Goal: Task Accomplishment & Management: Use online tool/utility

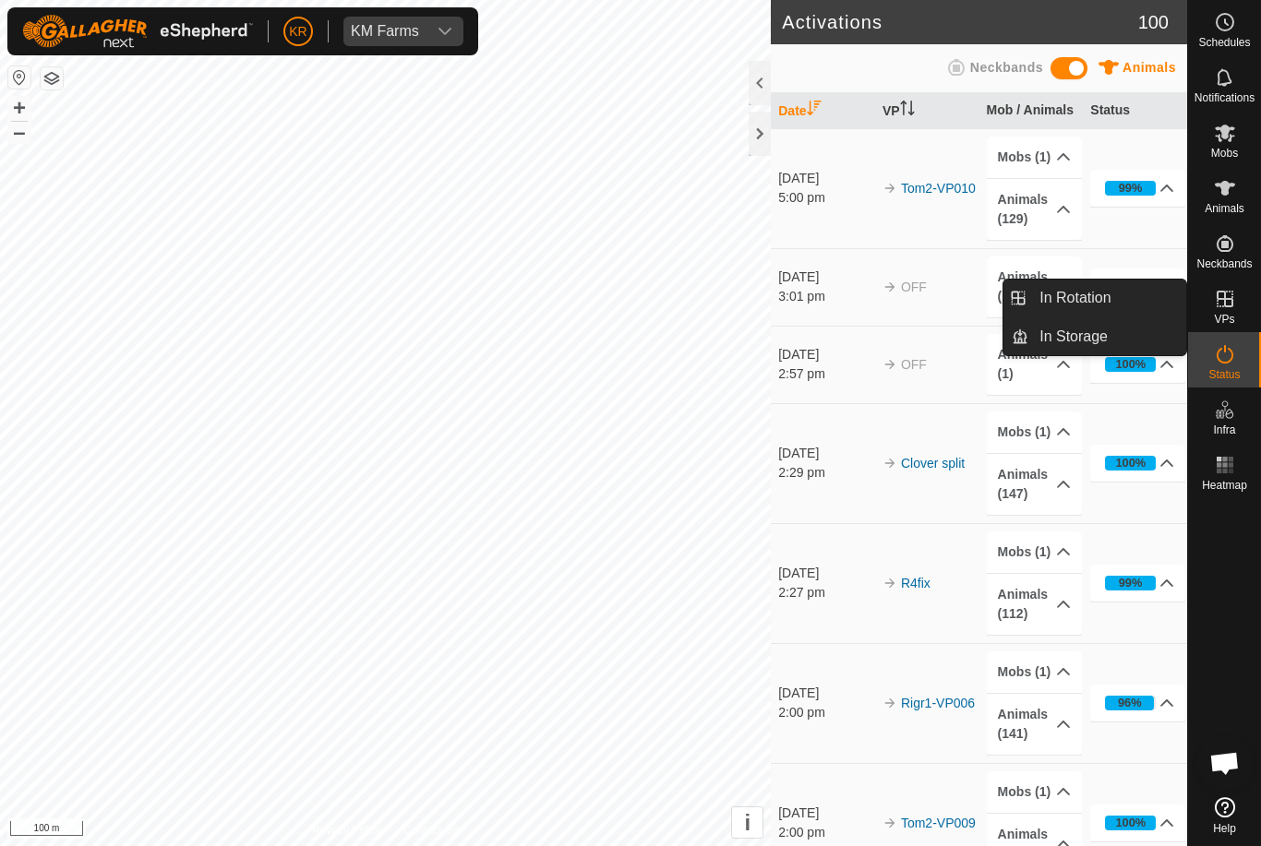
click at [1122, 297] on link "In Rotation" at bounding box center [1107, 298] width 158 height 37
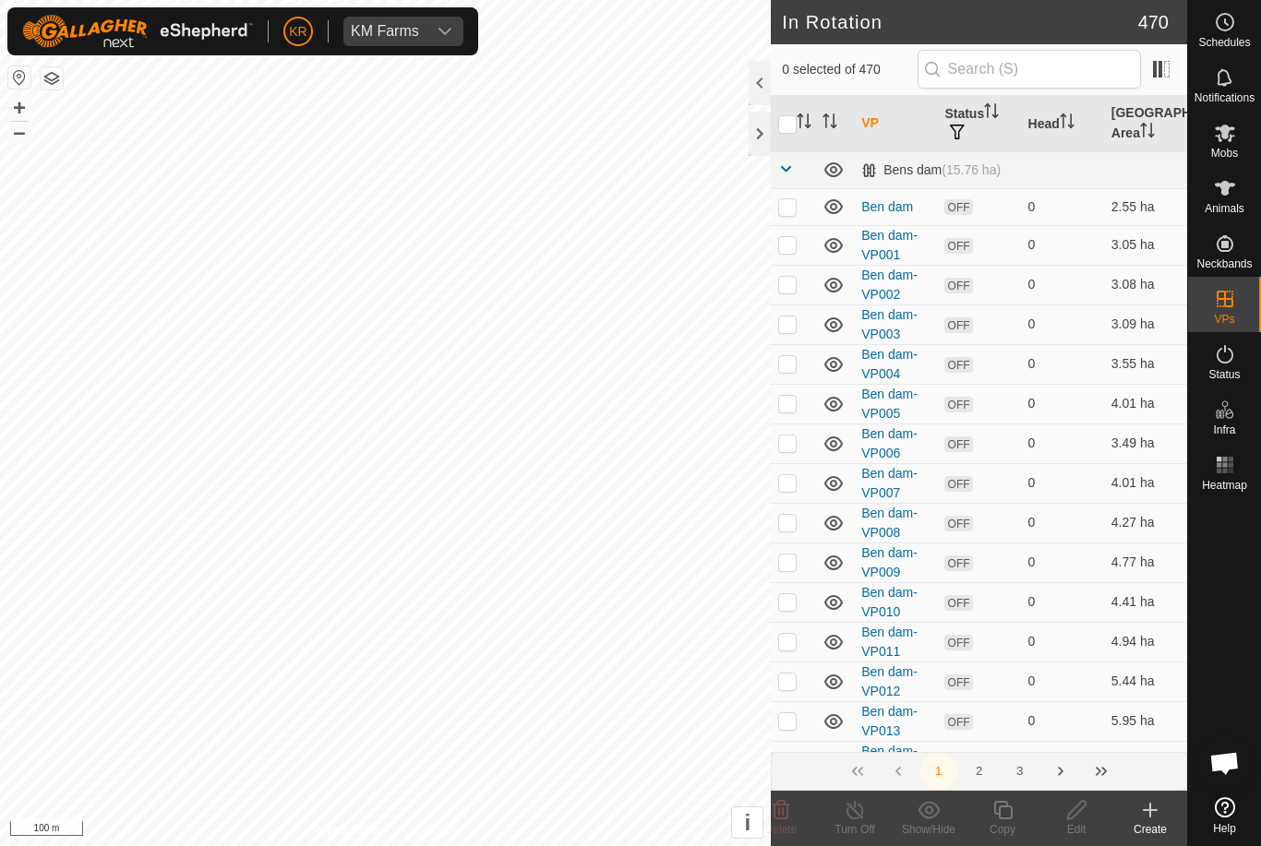
click at [1150, 817] on icon at bounding box center [1150, 810] width 0 height 13
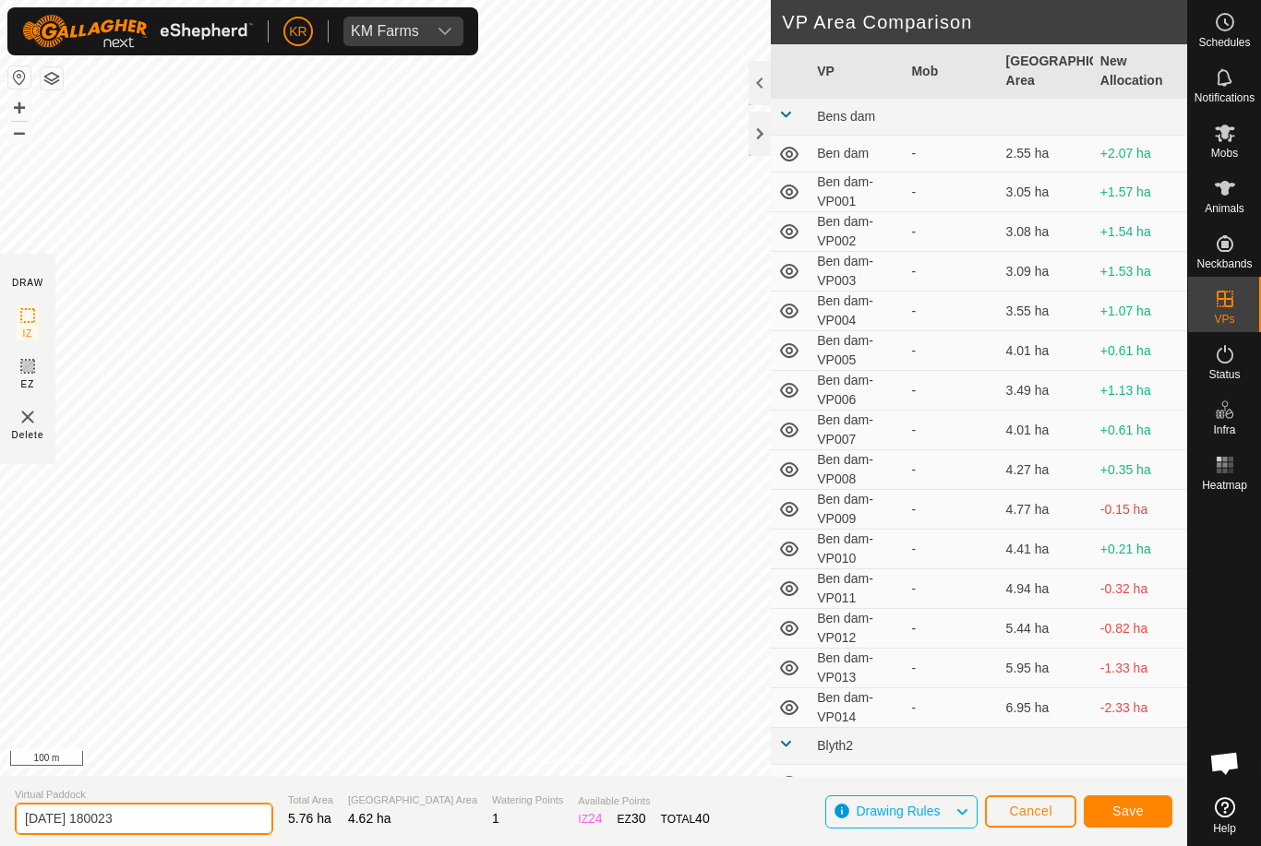
click at [168, 817] on input "2025-10-03 180023" at bounding box center [144, 819] width 258 height 32
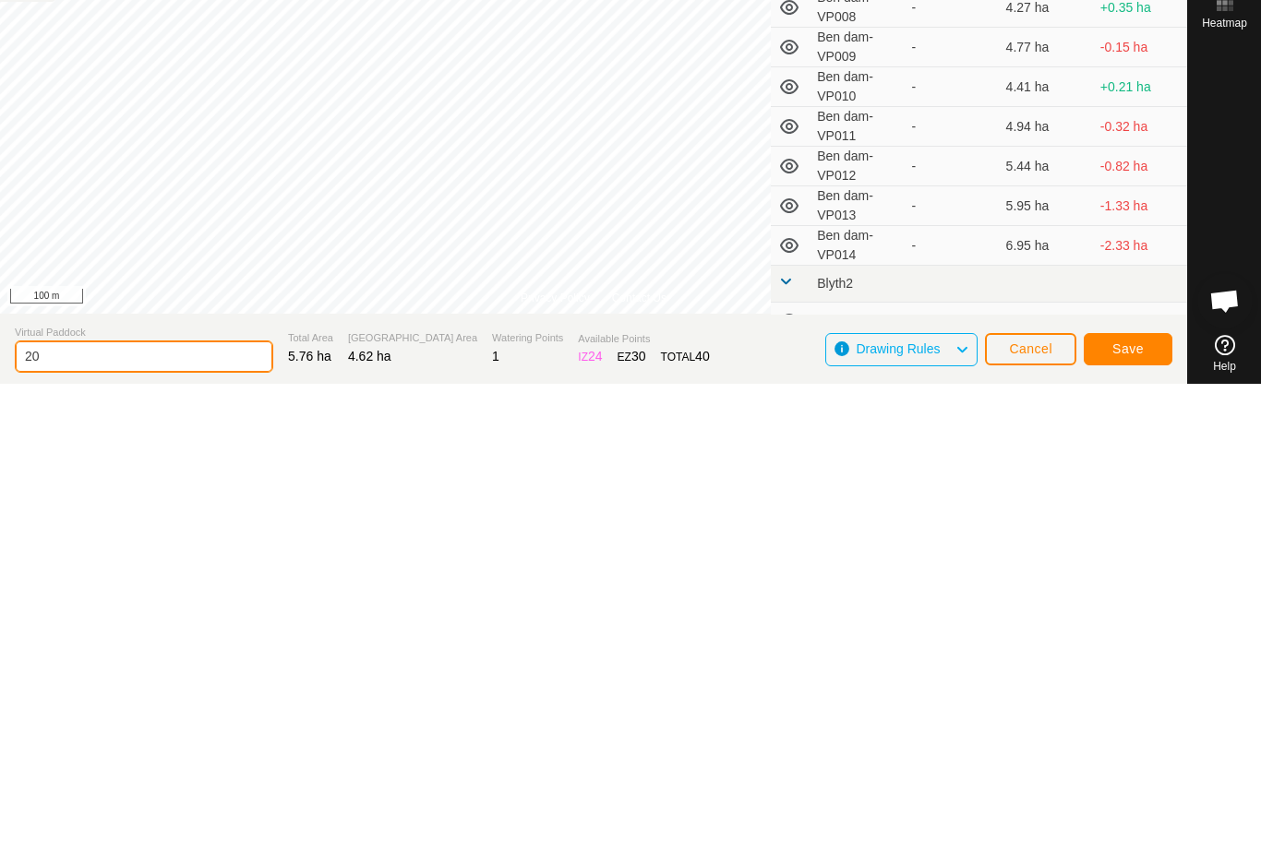
type input "2"
type input "[PERSON_NAME] 2 weekend xx"
click at [1135, 804] on span "Save" at bounding box center [1127, 811] width 31 height 15
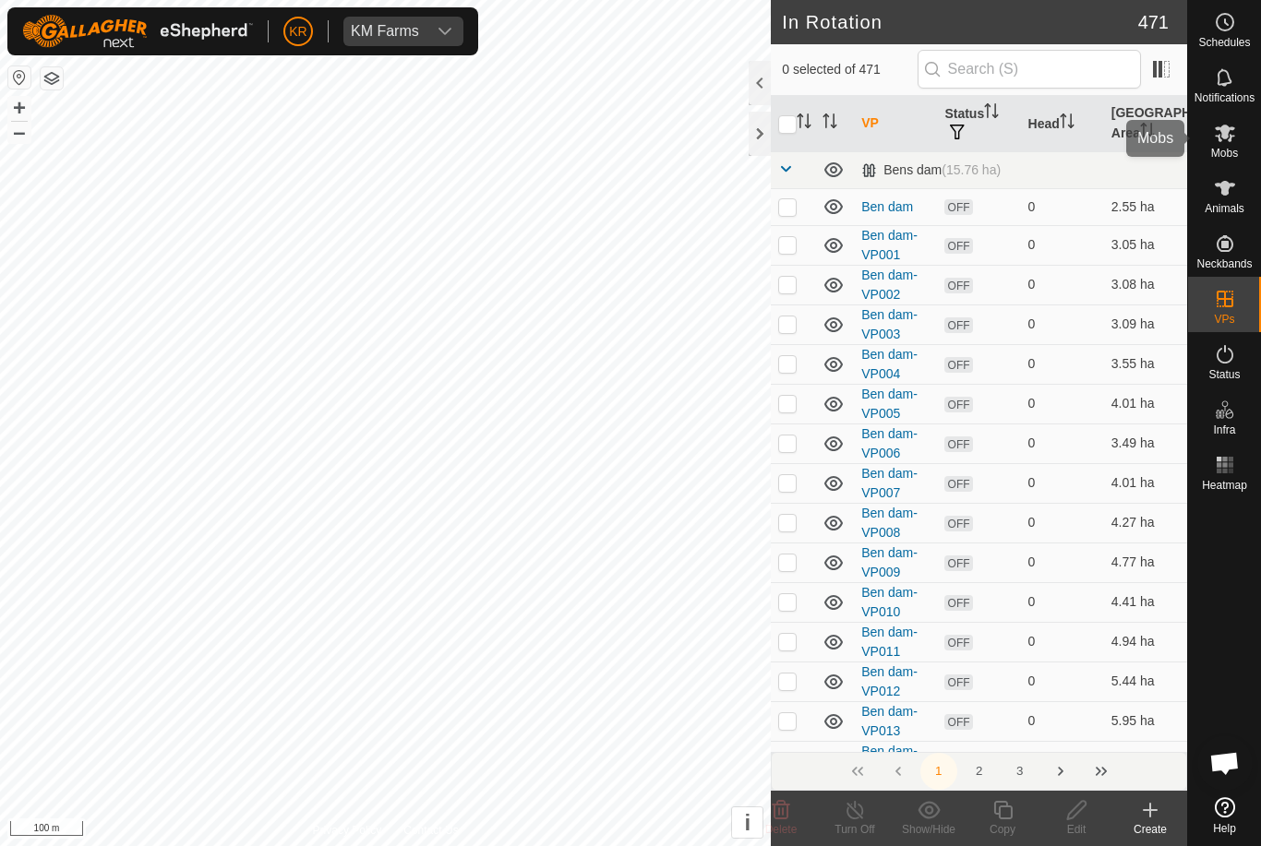
click at [1227, 148] on span "Mobs" at bounding box center [1224, 153] width 27 height 11
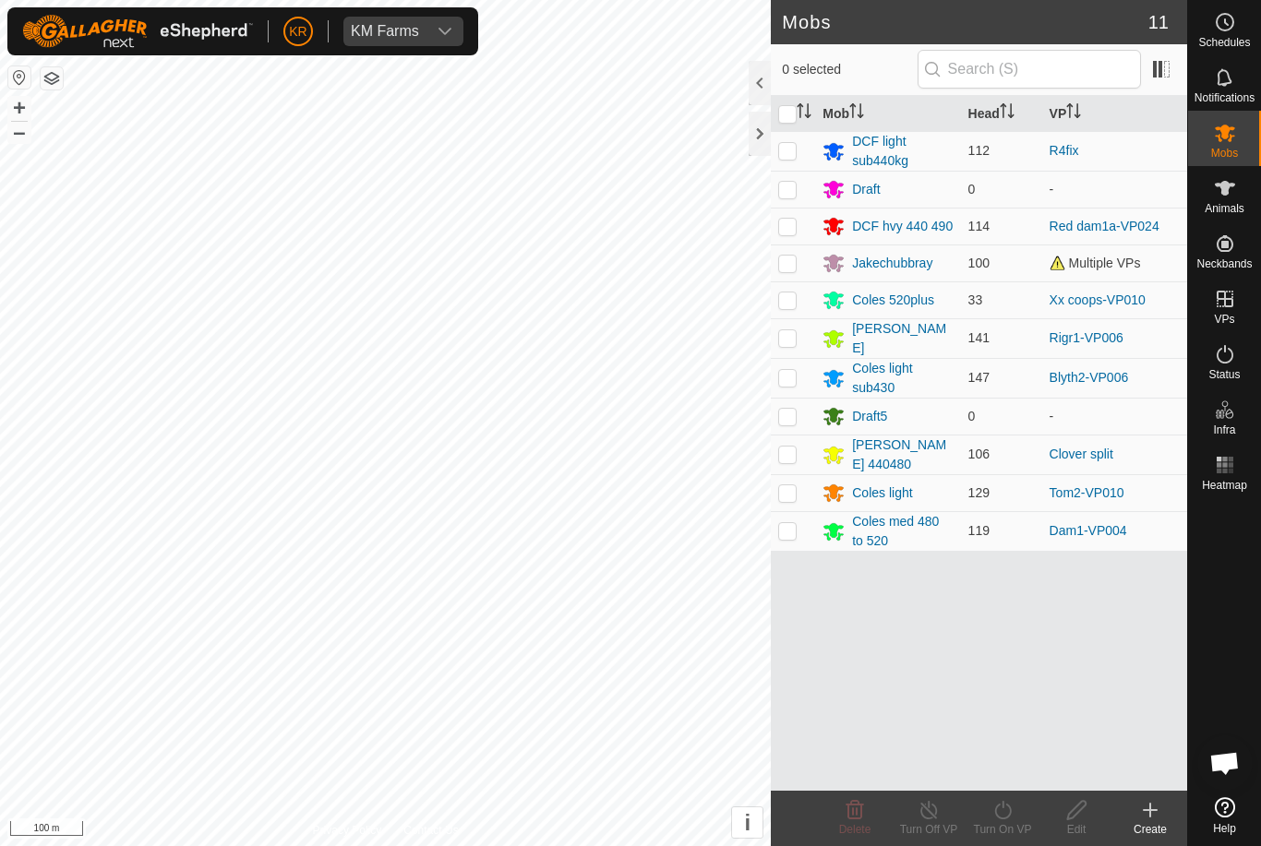
click at [788, 485] on p-checkbox at bounding box center [787, 492] width 18 height 15
checkbox input "true"
click at [935, 817] on line at bounding box center [928, 811] width 15 height 15
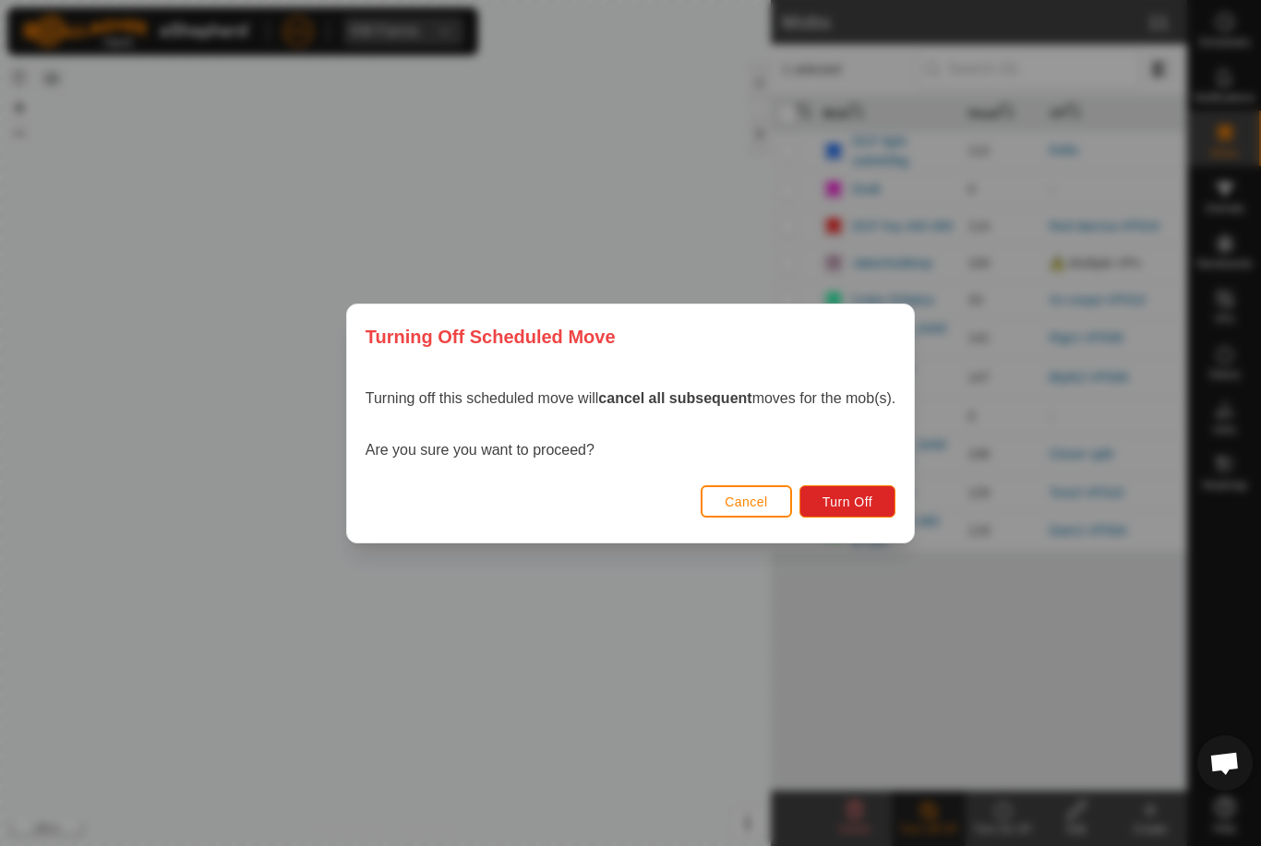
click at [851, 495] on span "Turn Off" at bounding box center [847, 502] width 51 height 15
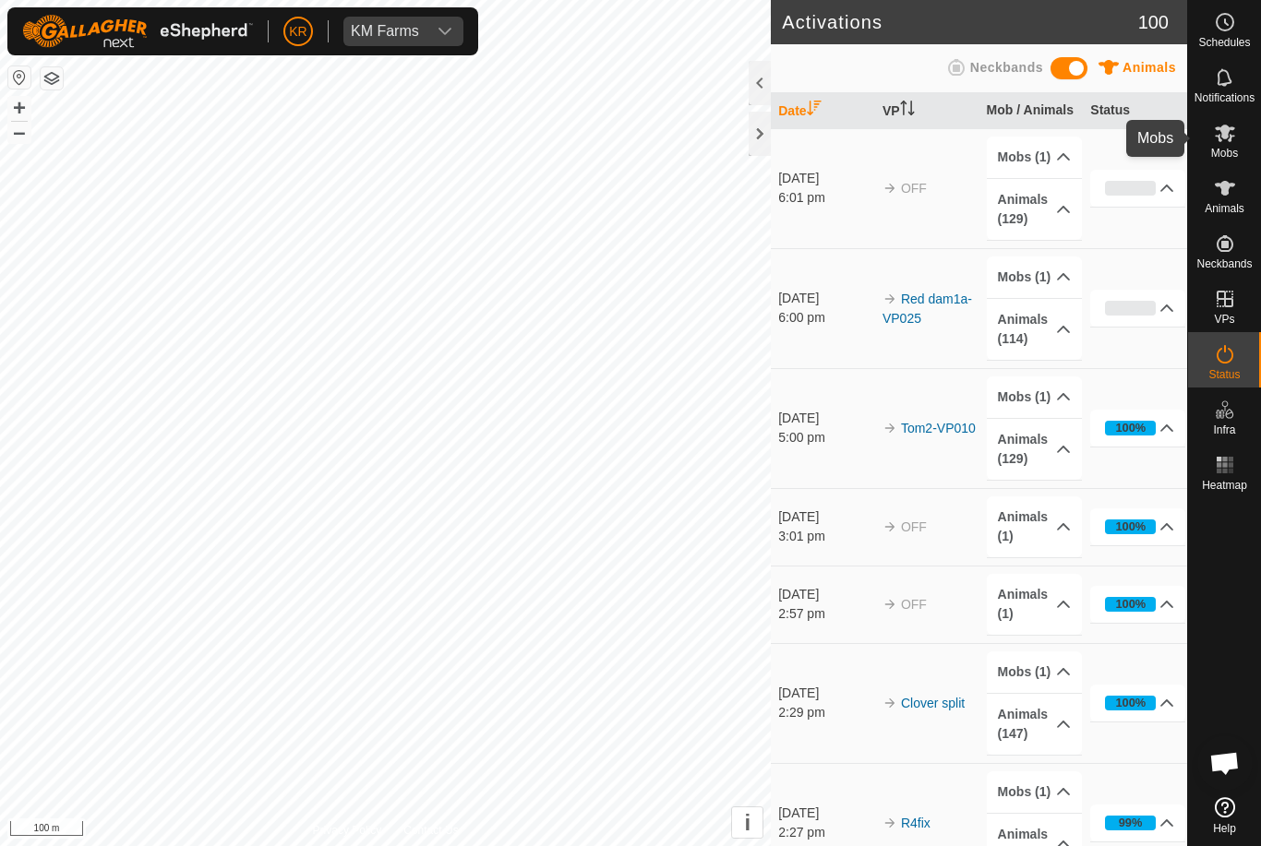
click at [1227, 149] on span "Mobs" at bounding box center [1224, 153] width 27 height 11
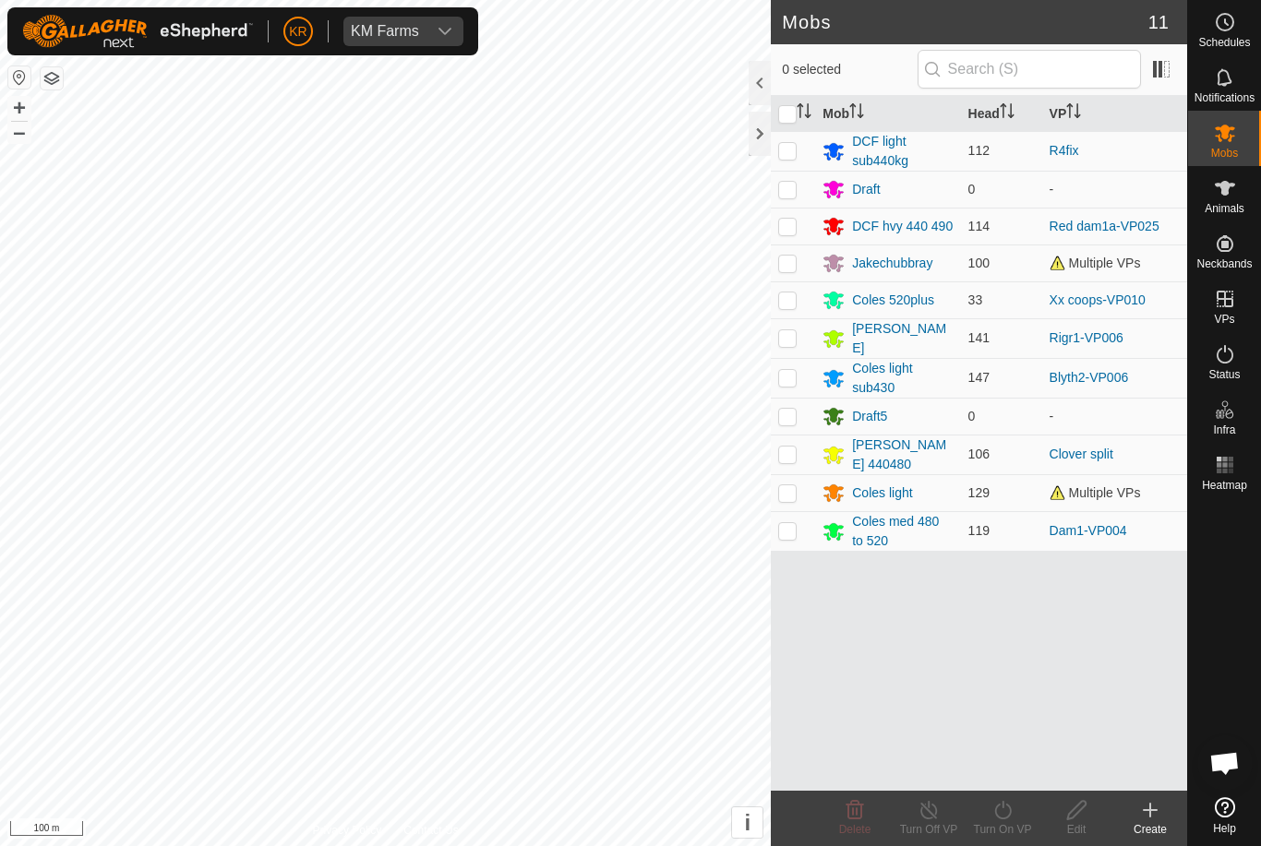
click at [795, 486] on p-checkbox at bounding box center [787, 492] width 18 height 15
checkbox input "true"
click at [1006, 826] on div "Turn On VP" at bounding box center [1002, 829] width 74 height 17
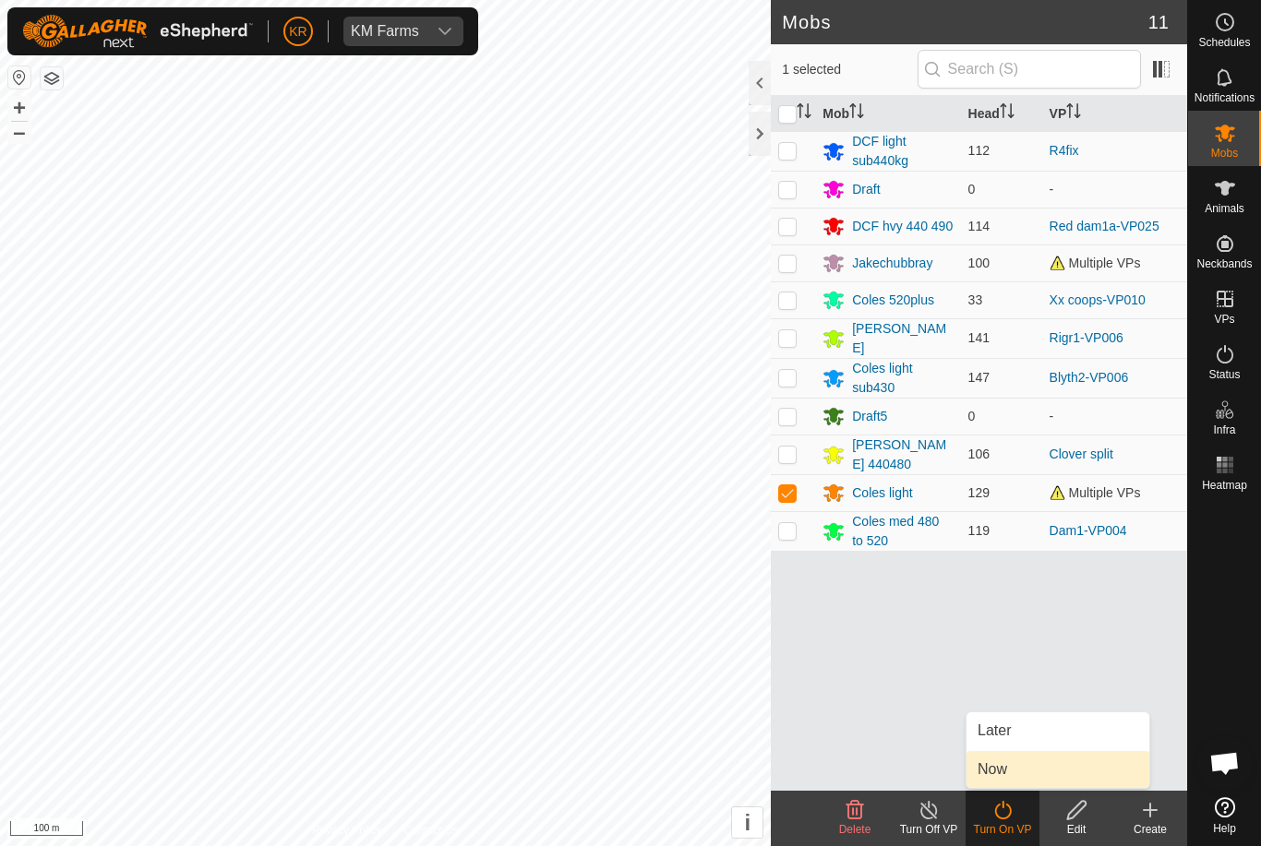
click at [1001, 768] on span "Now" at bounding box center [992, 770] width 30 height 22
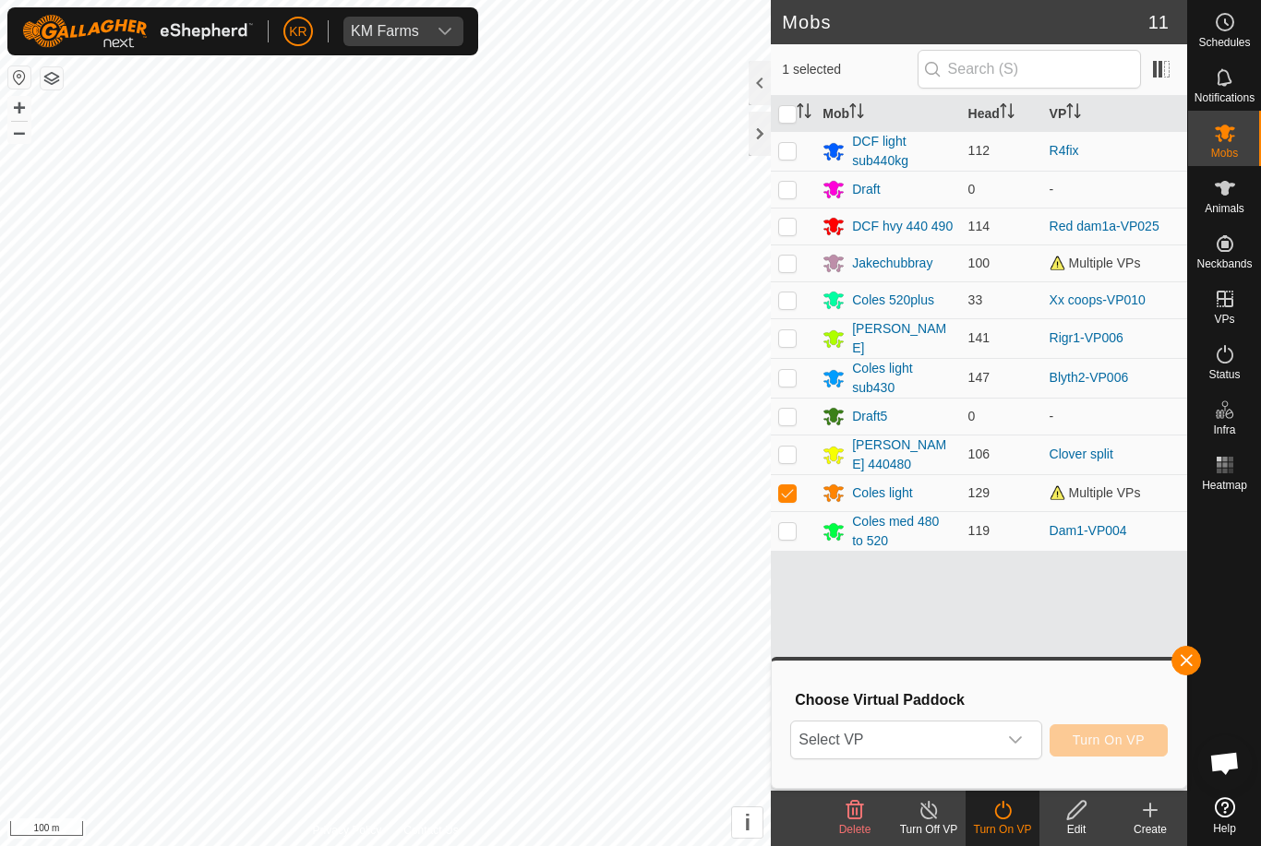
click at [994, 727] on span "Select VP" at bounding box center [893, 740] width 205 height 37
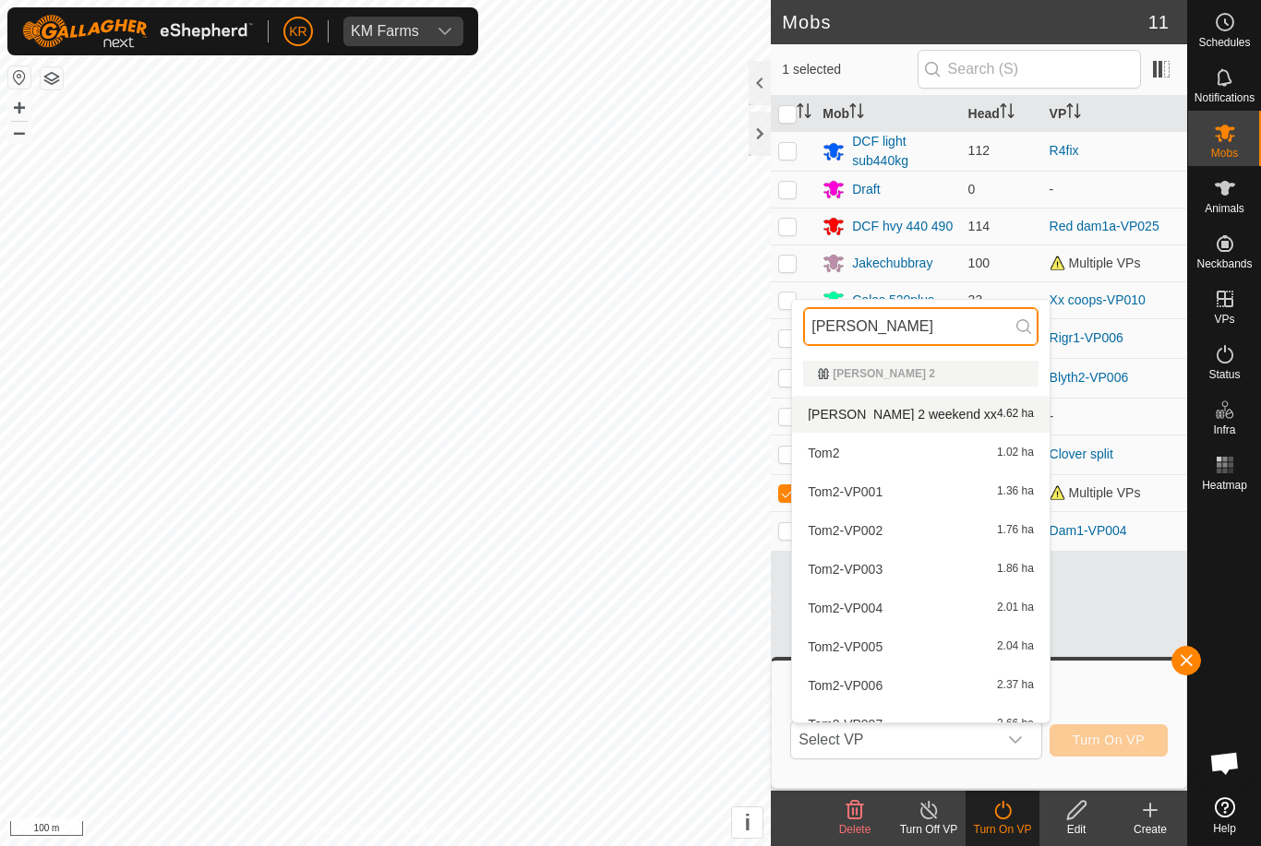
type input "Tom"
click at [901, 411] on span "[PERSON_NAME] 2 weekend xx" at bounding box center [902, 414] width 189 height 13
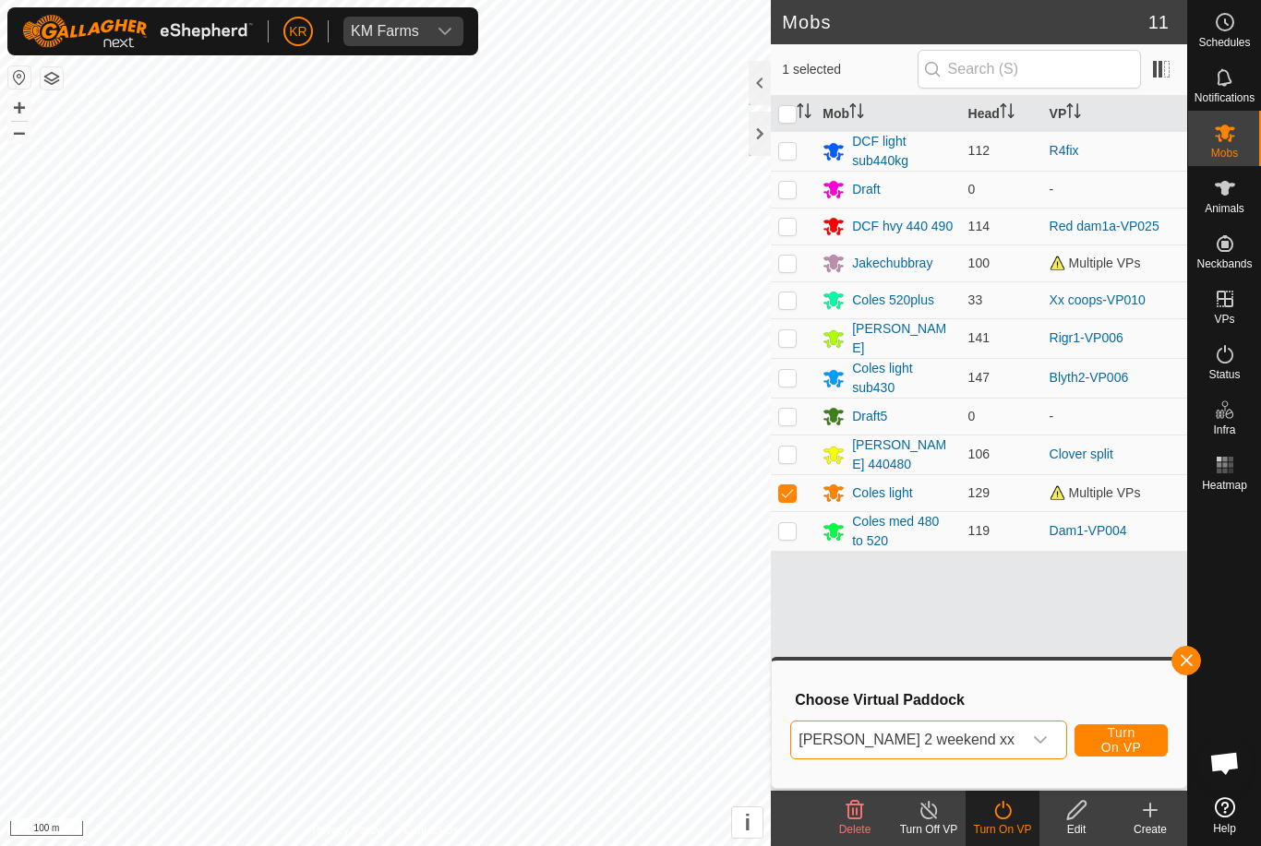
click at [1135, 745] on span "Turn On VP" at bounding box center [1120, 740] width 47 height 30
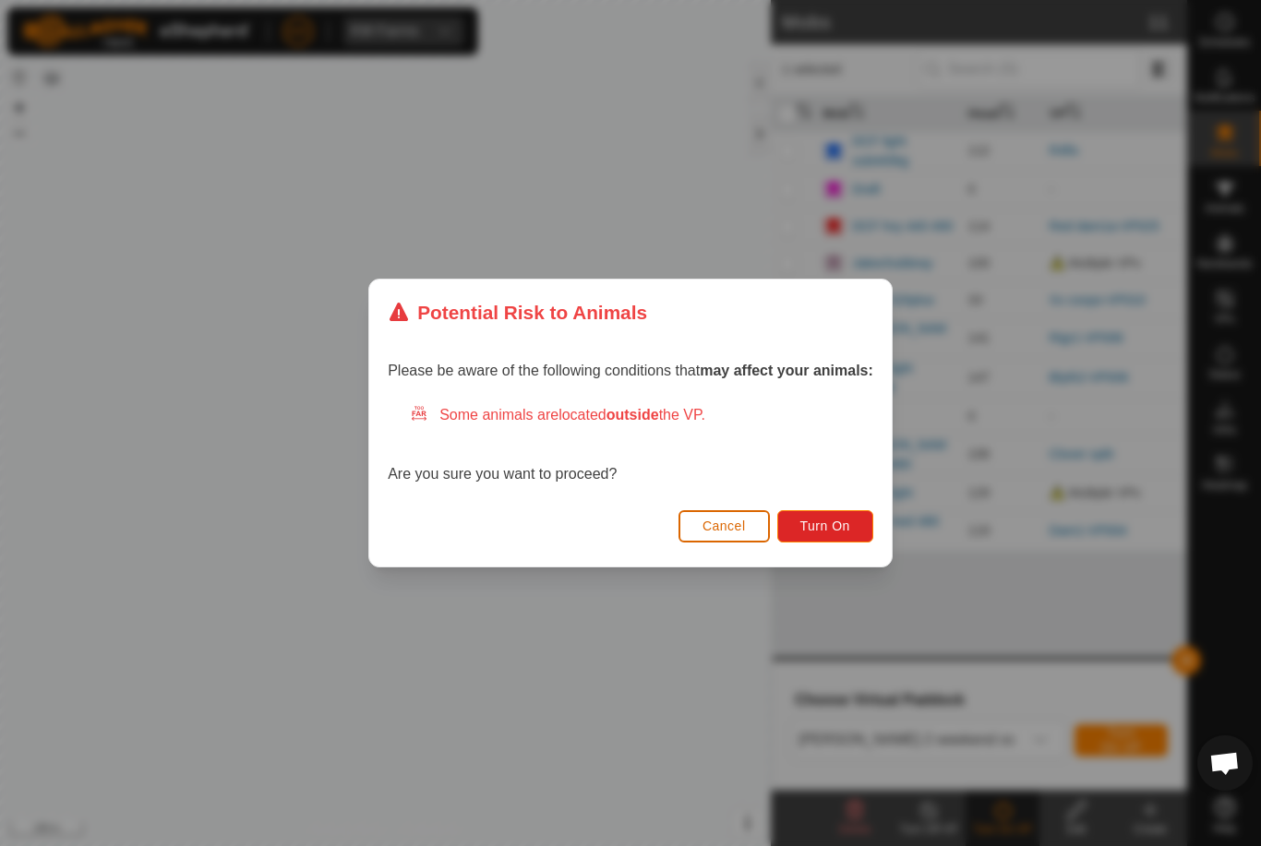
click at [819, 526] on span "Turn On" at bounding box center [825, 526] width 50 height 15
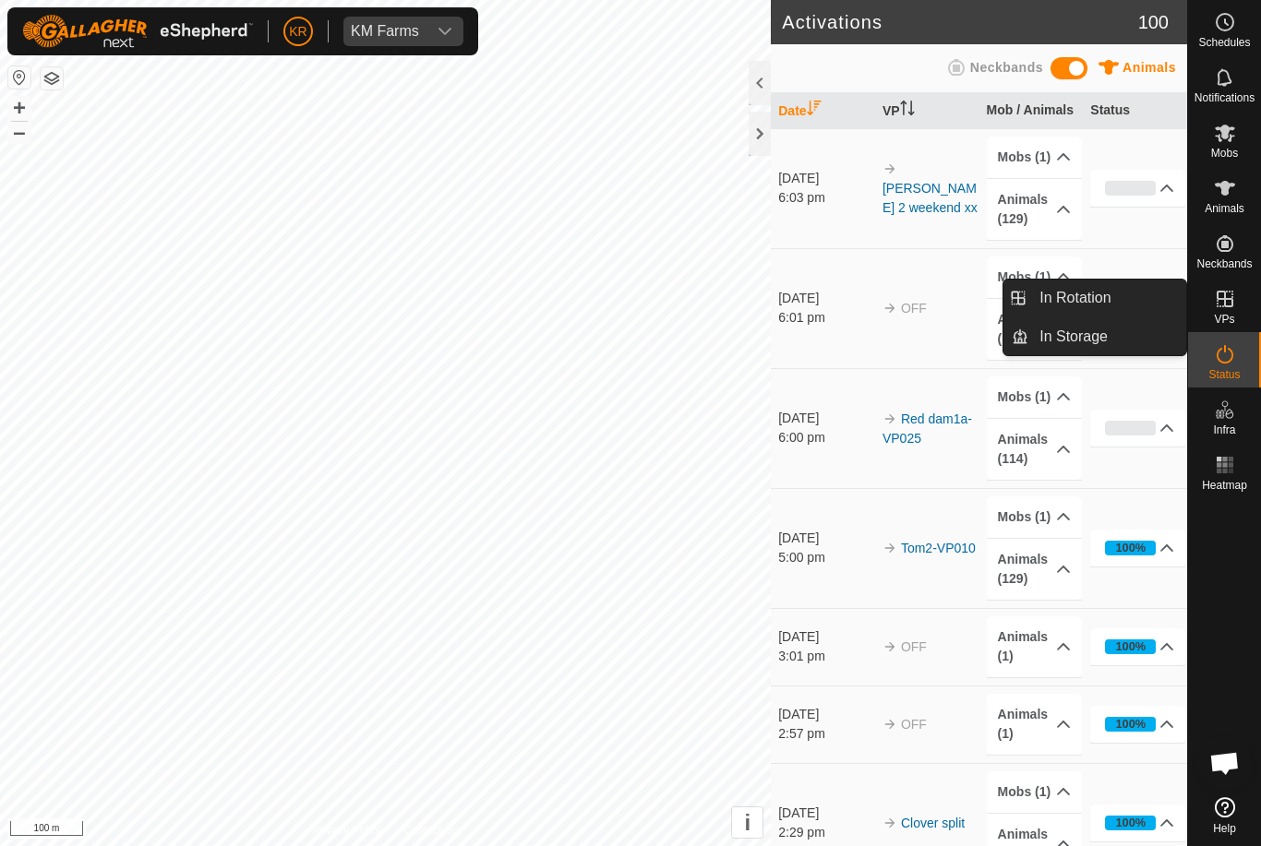
click at [1115, 303] on link "In Rotation" at bounding box center [1107, 298] width 158 height 37
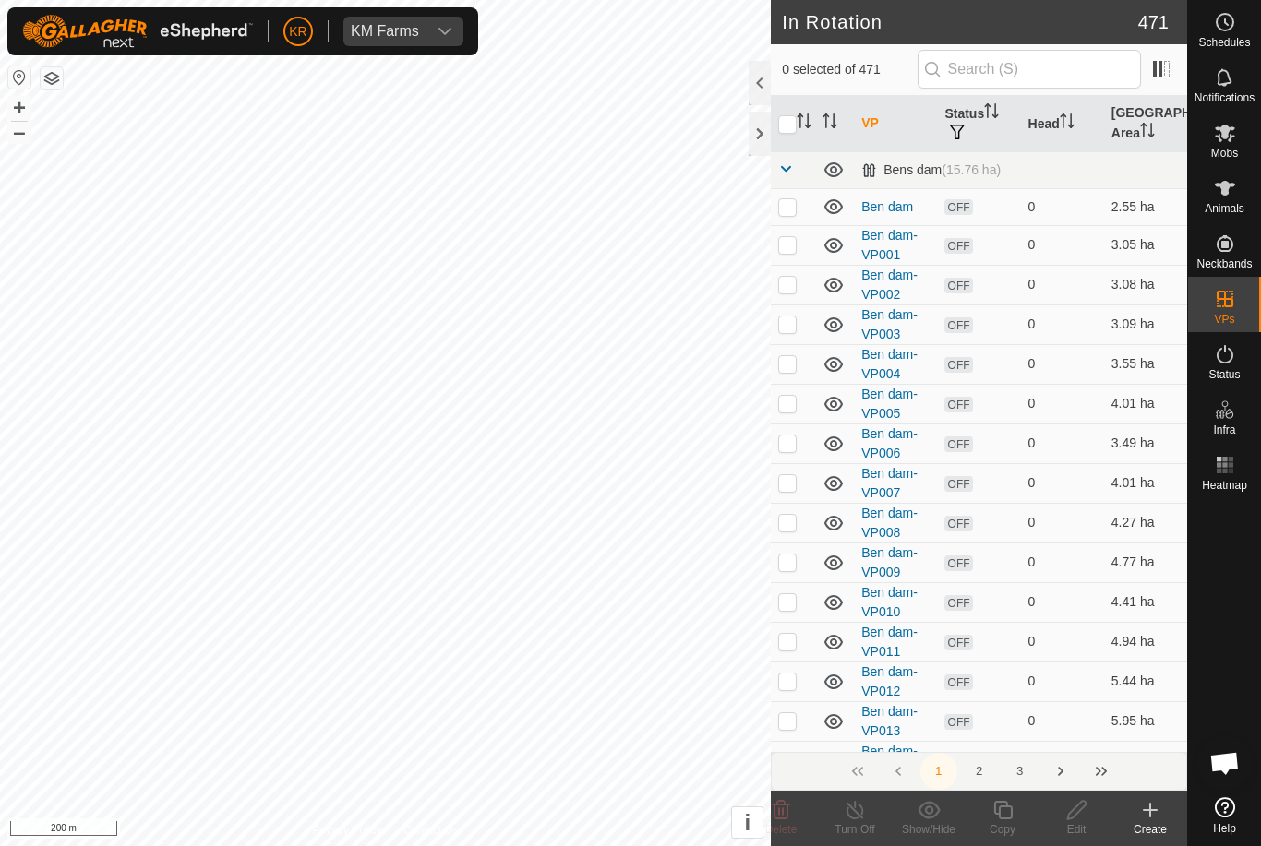
click at [1171, 815] on create-svg-icon at bounding box center [1150, 810] width 74 height 22
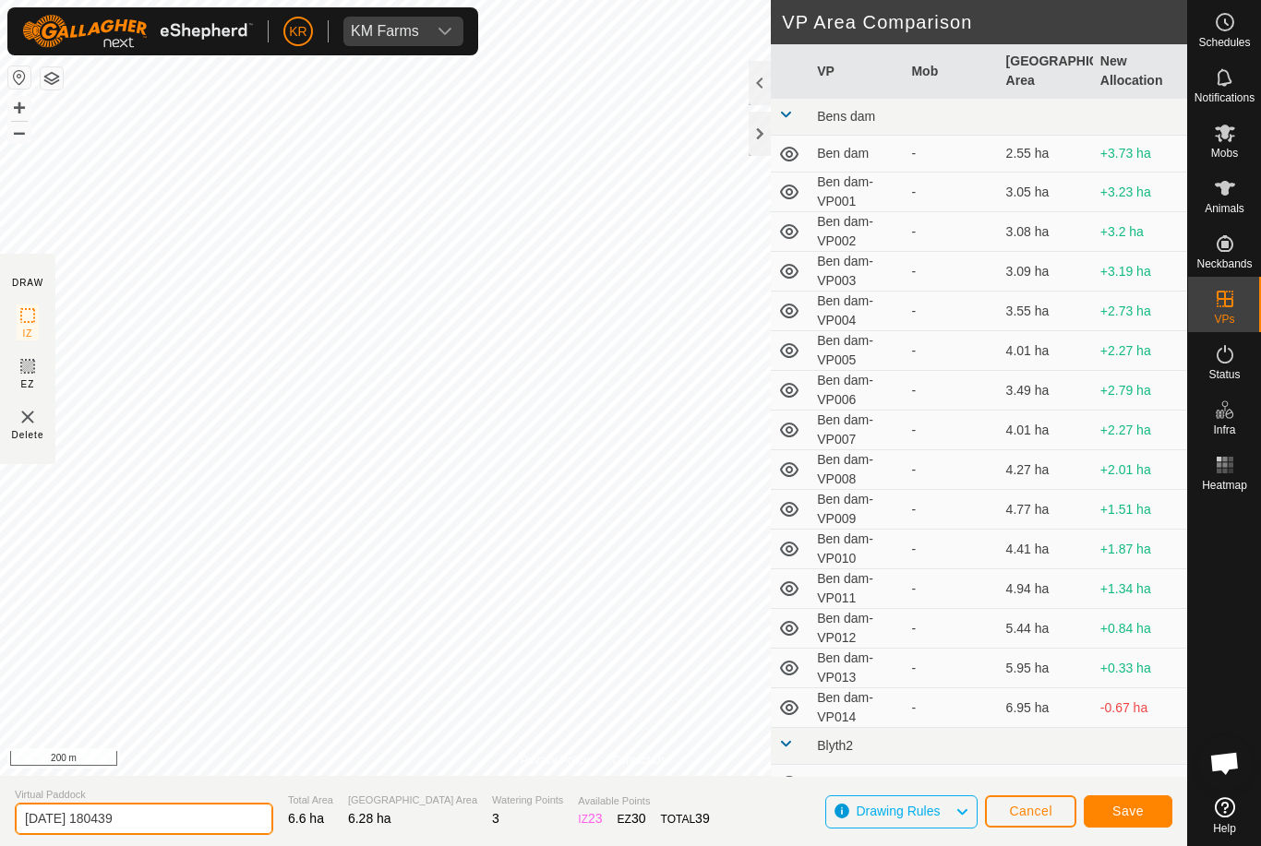
click at [156, 815] on input "[DATE] 180439" at bounding box center [144, 819] width 258 height 32
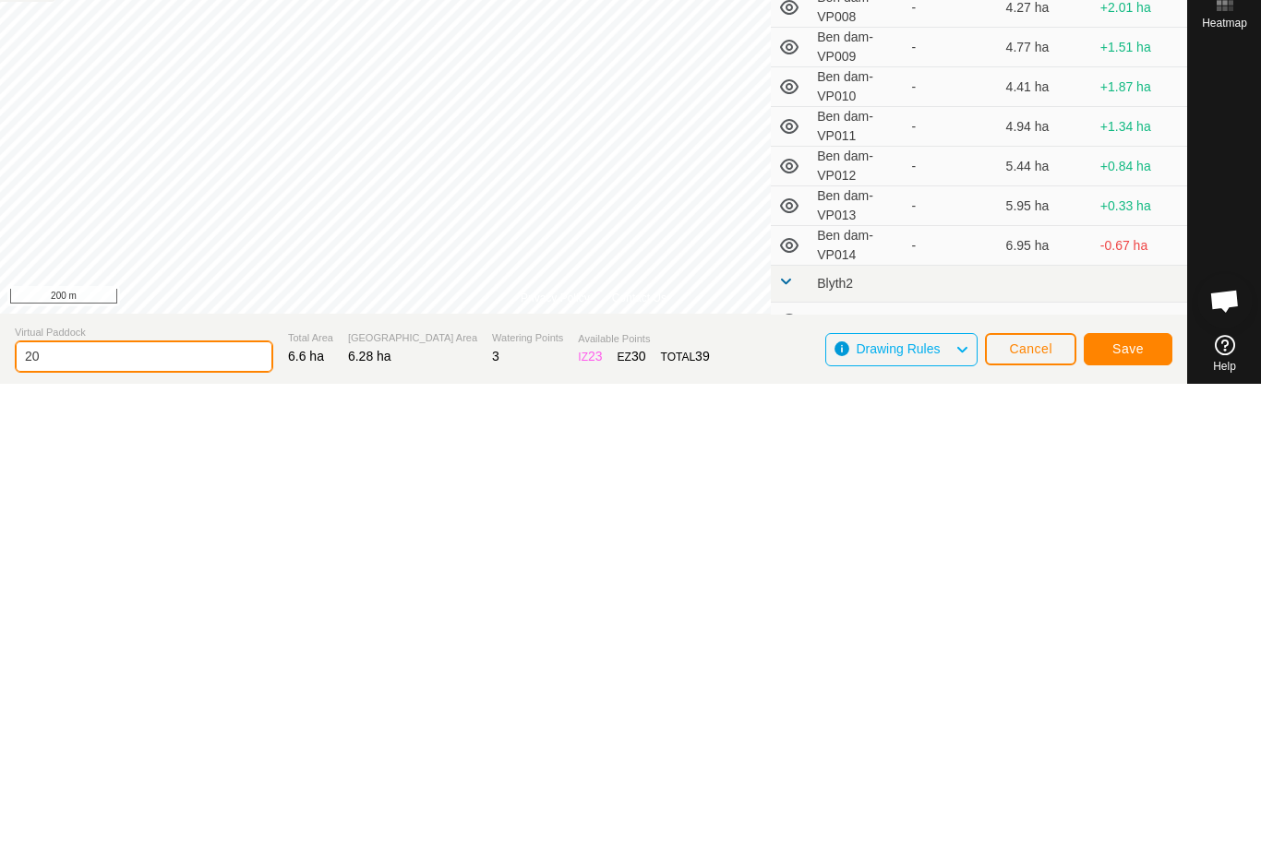
type input "2"
type input "X rd weekend"
click at [1142, 796] on button "Save" at bounding box center [1127, 812] width 89 height 32
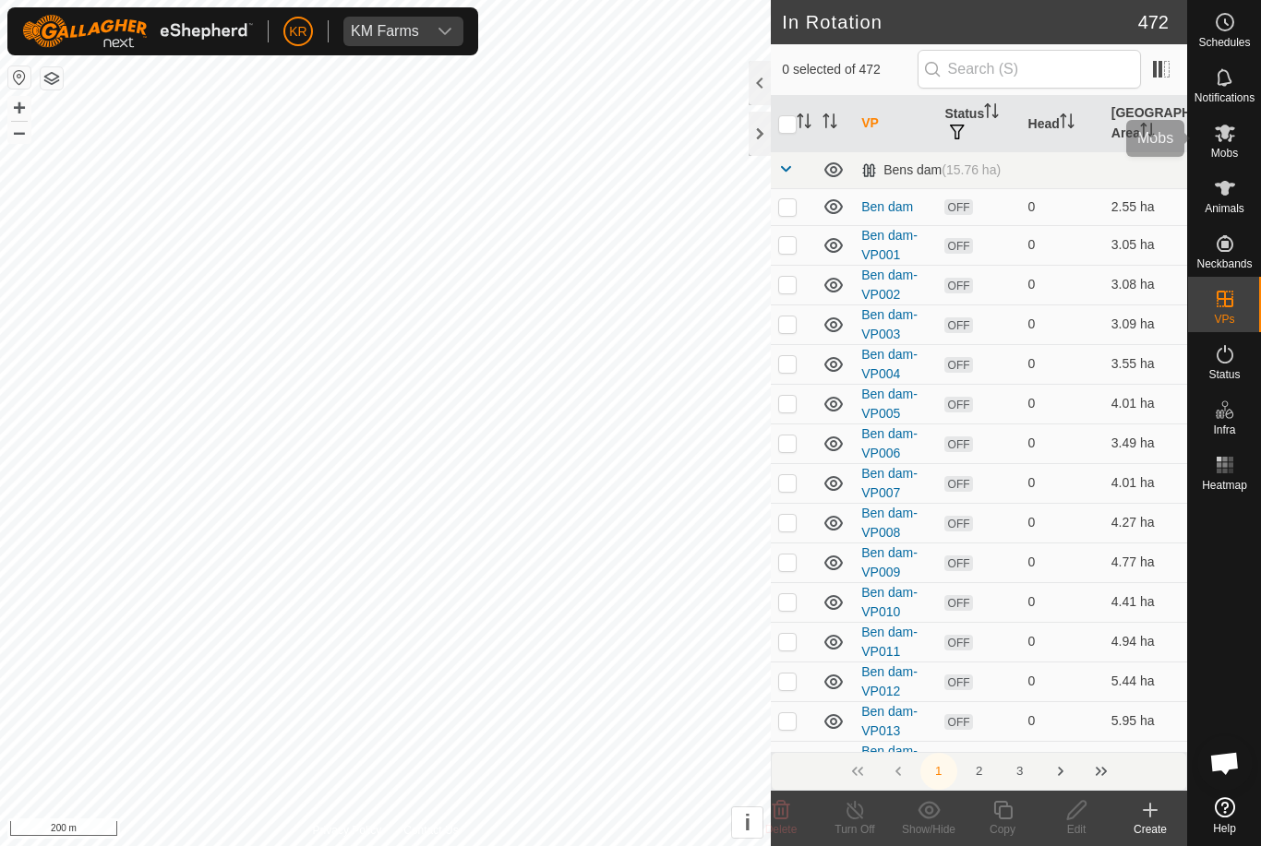
click at [1237, 129] on es-mob-svg-icon at bounding box center [1224, 133] width 33 height 30
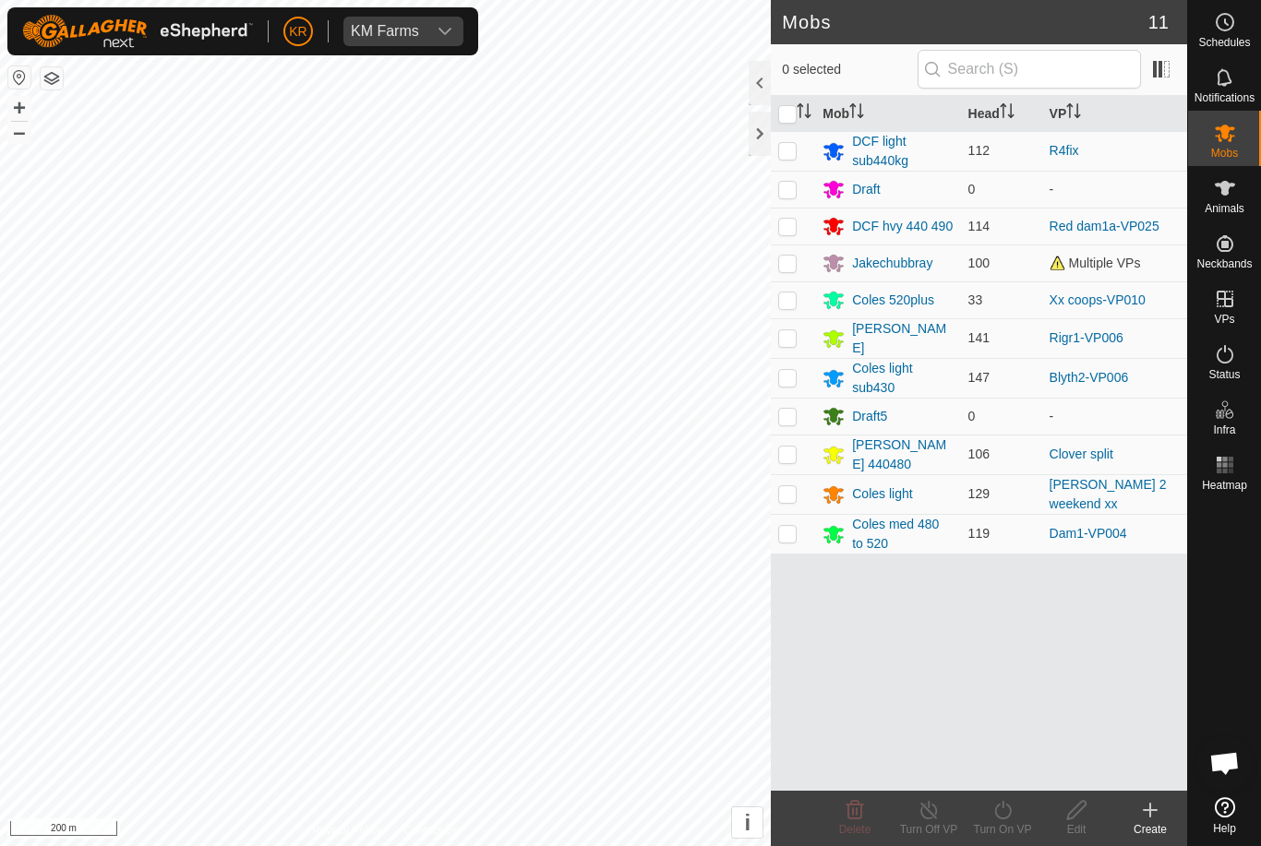
click at [788, 230] on p-checkbox at bounding box center [787, 226] width 18 height 15
checkbox input "true"
click at [936, 819] on line at bounding box center [928, 811] width 15 height 15
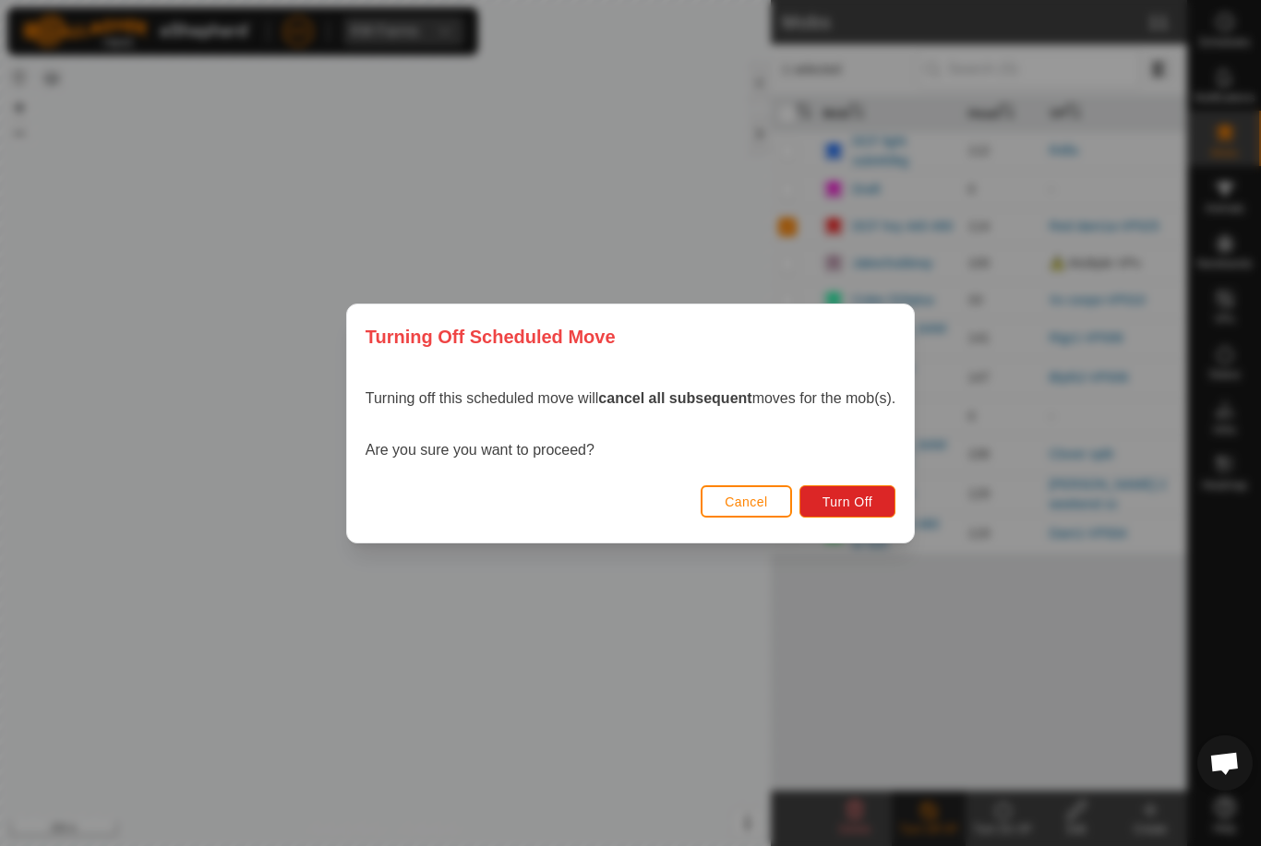
click at [828, 497] on span "Turn Off" at bounding box center [847, 502] width 51 height 15
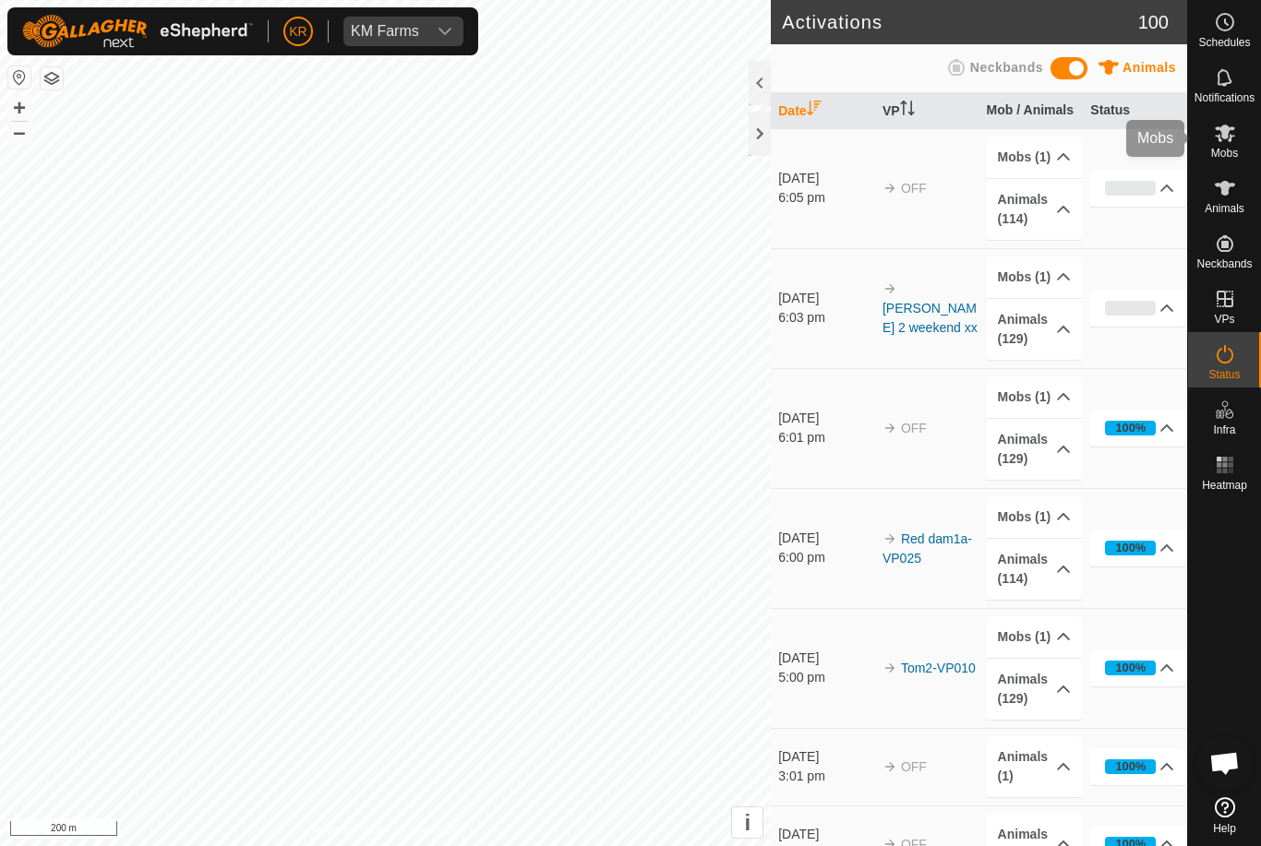
click at [1224, 143] on icon at bounding box center [1225, 133] width 22 height 22
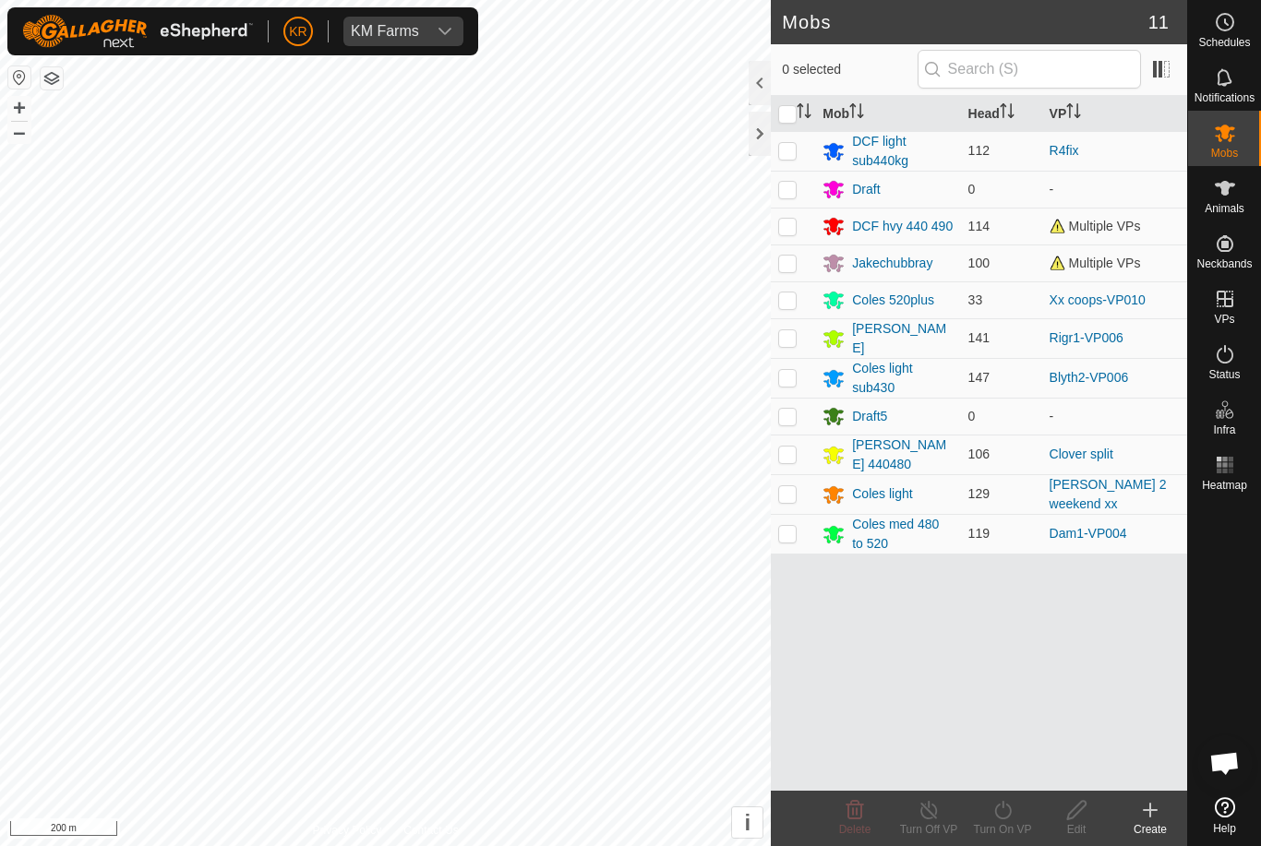
click at [793, 223] on p-checkbox at bounding box center [787, 226] width 18 height 15
checkbox input "true"
click at [1001, 813] on icon at bounding box center [1002, 810] width 23 height 22
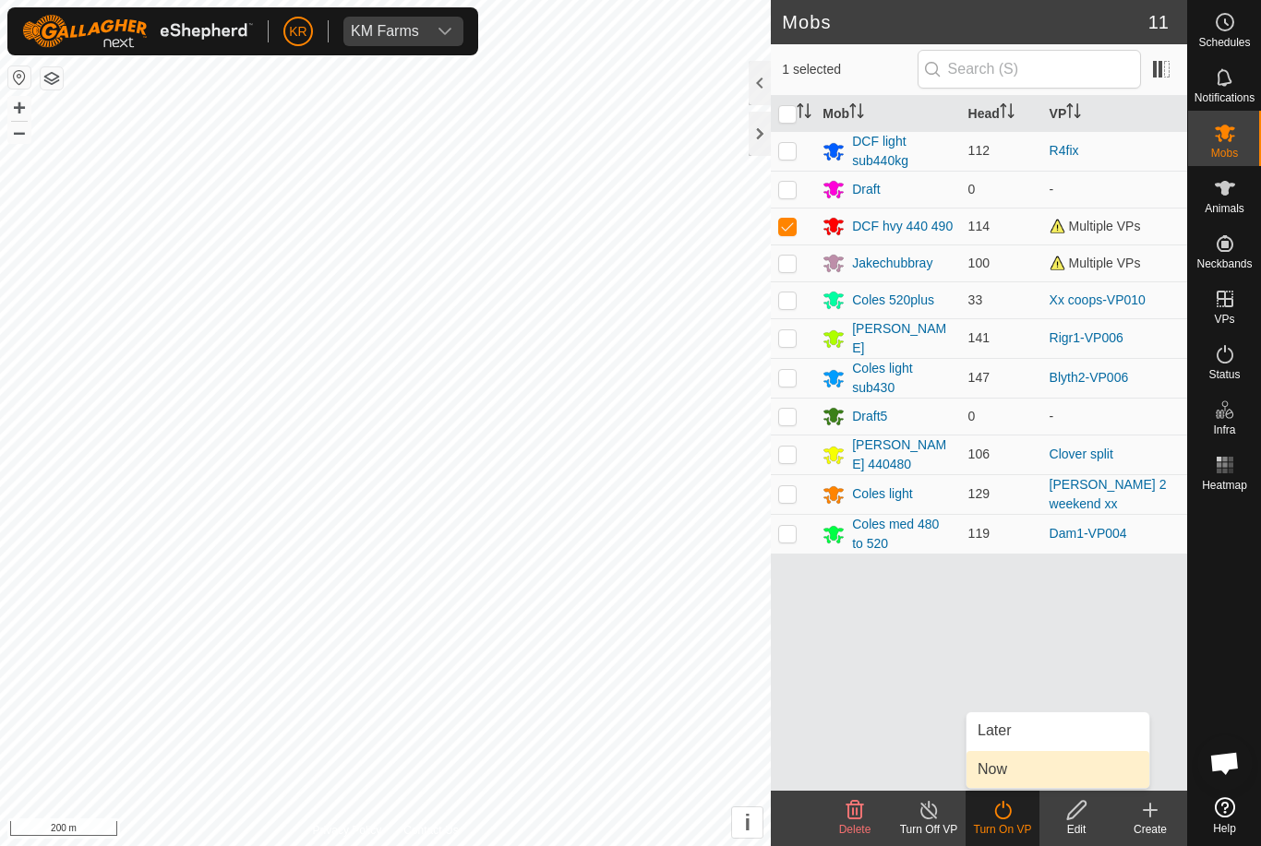
click at [1001, 770] on span "Now" at bounding box center [992, 770] width 30 height 22
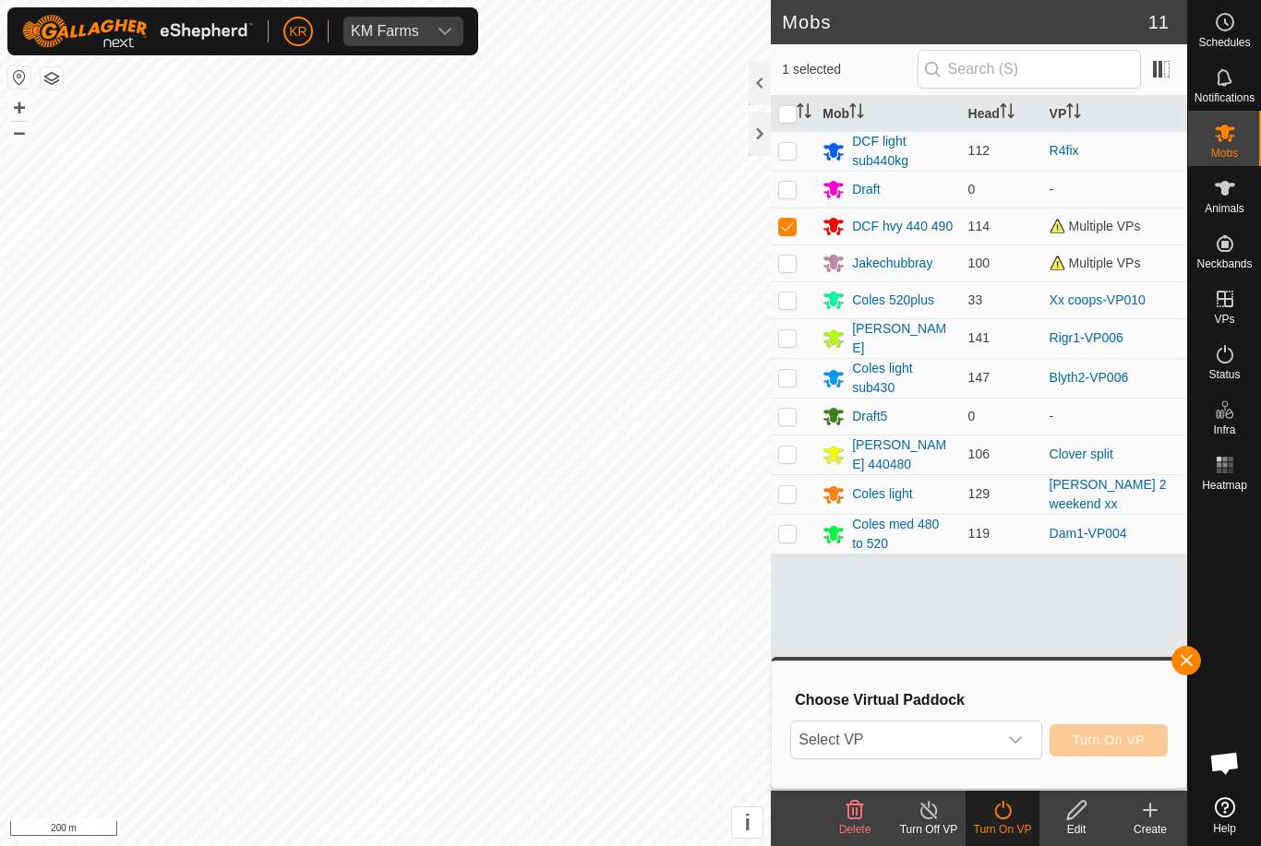
click at [889, 743] on span "Select VP" at bounding box center [893, 740] width 205 height 37
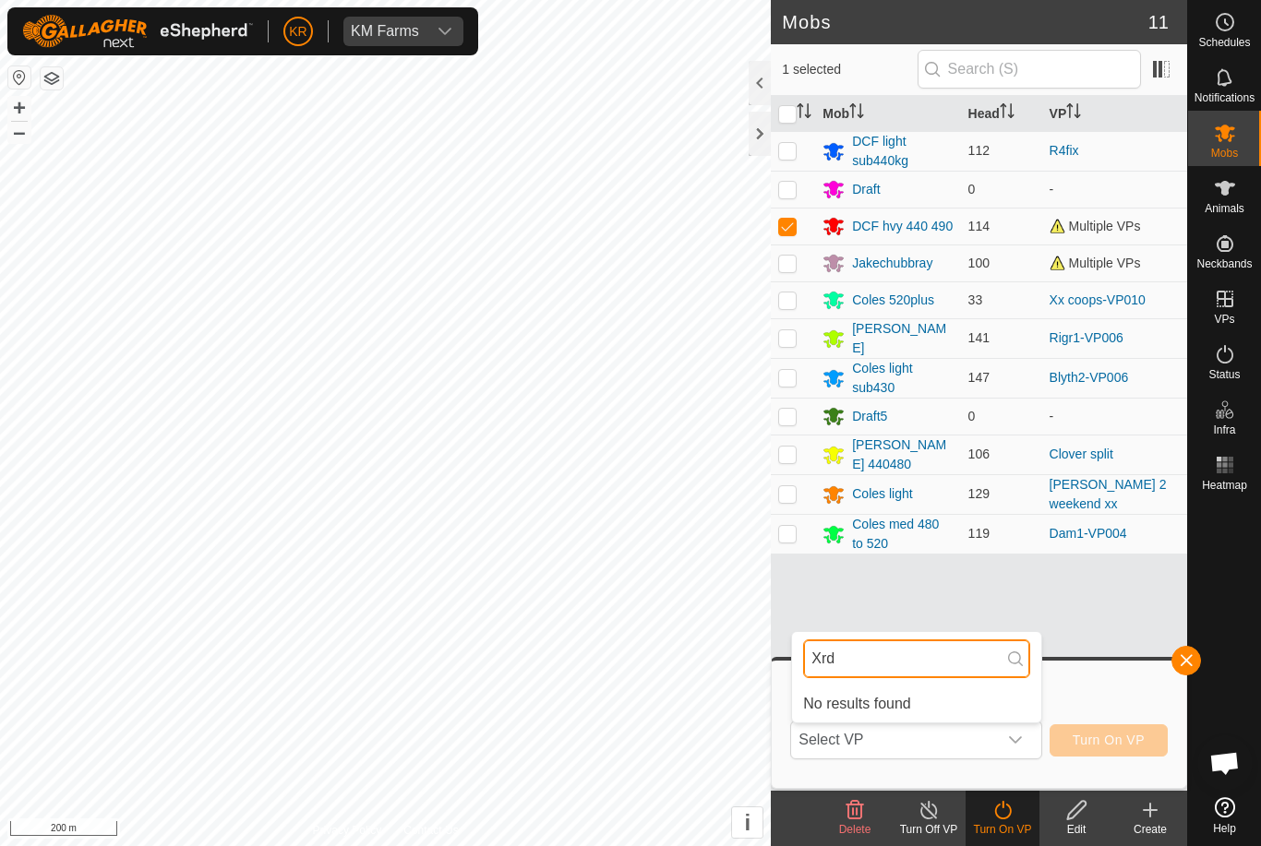
click at [868, 666] on input "Xrd" at bounding box center [916, 659] width 227 height 39
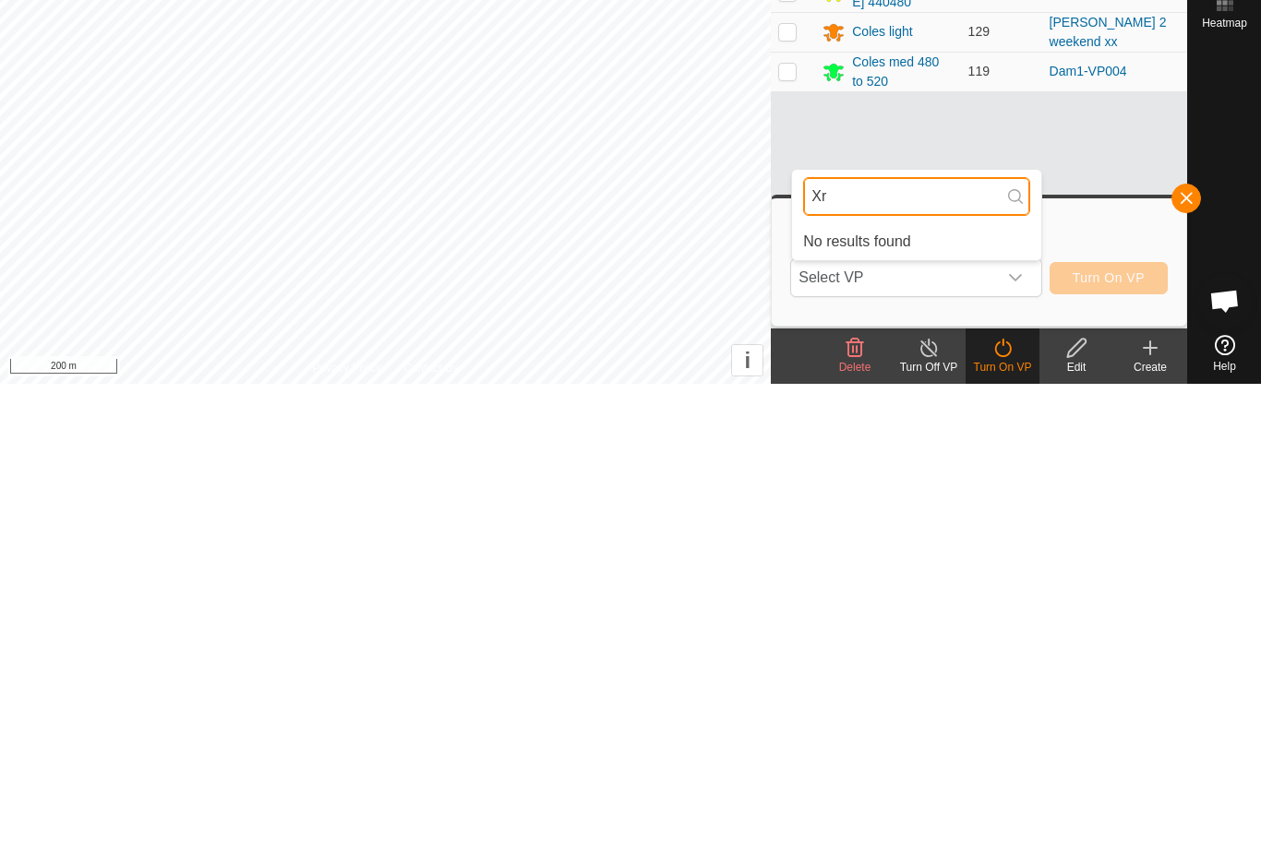
type input "X"
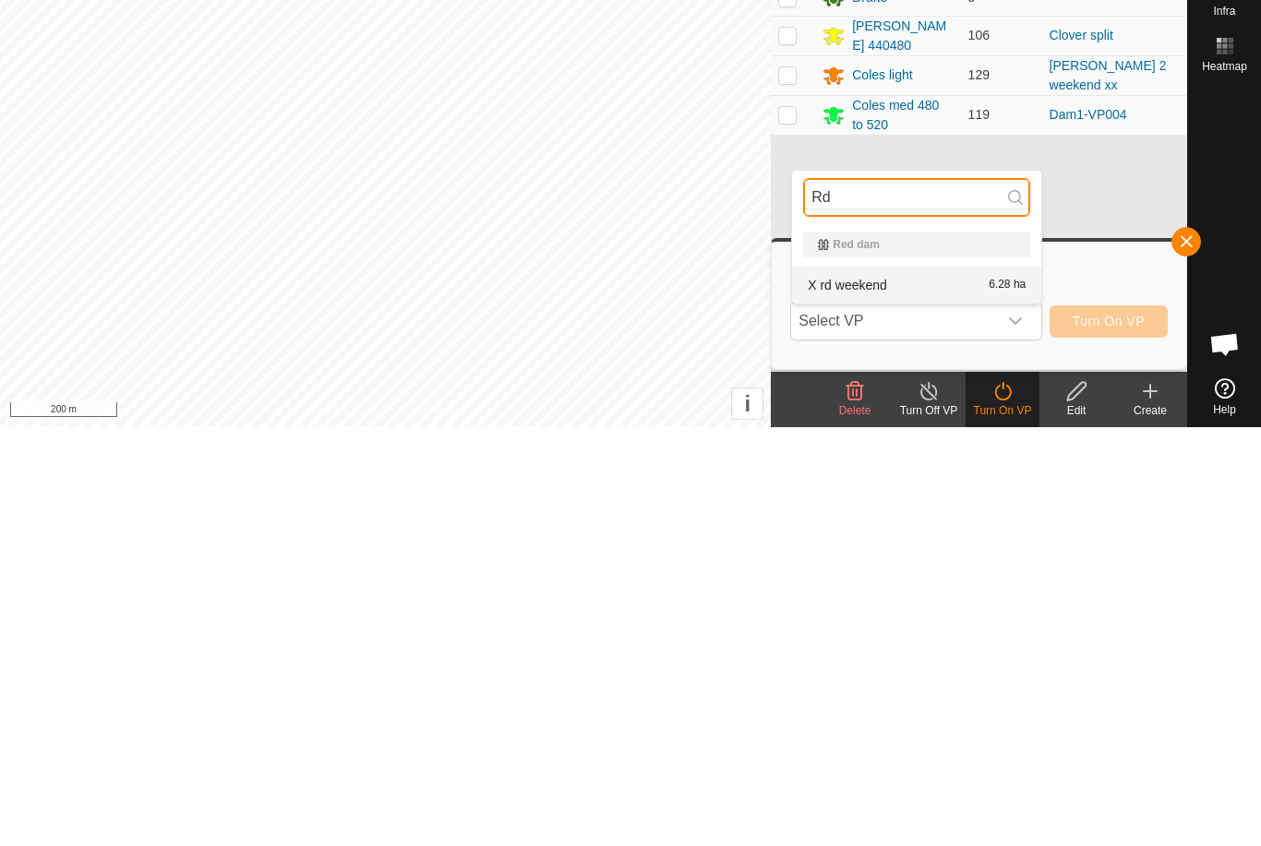
type input "Rd"
click at [882, 698] on span "X rd weekend" at bounding box center [847, 704] width 79 height 13
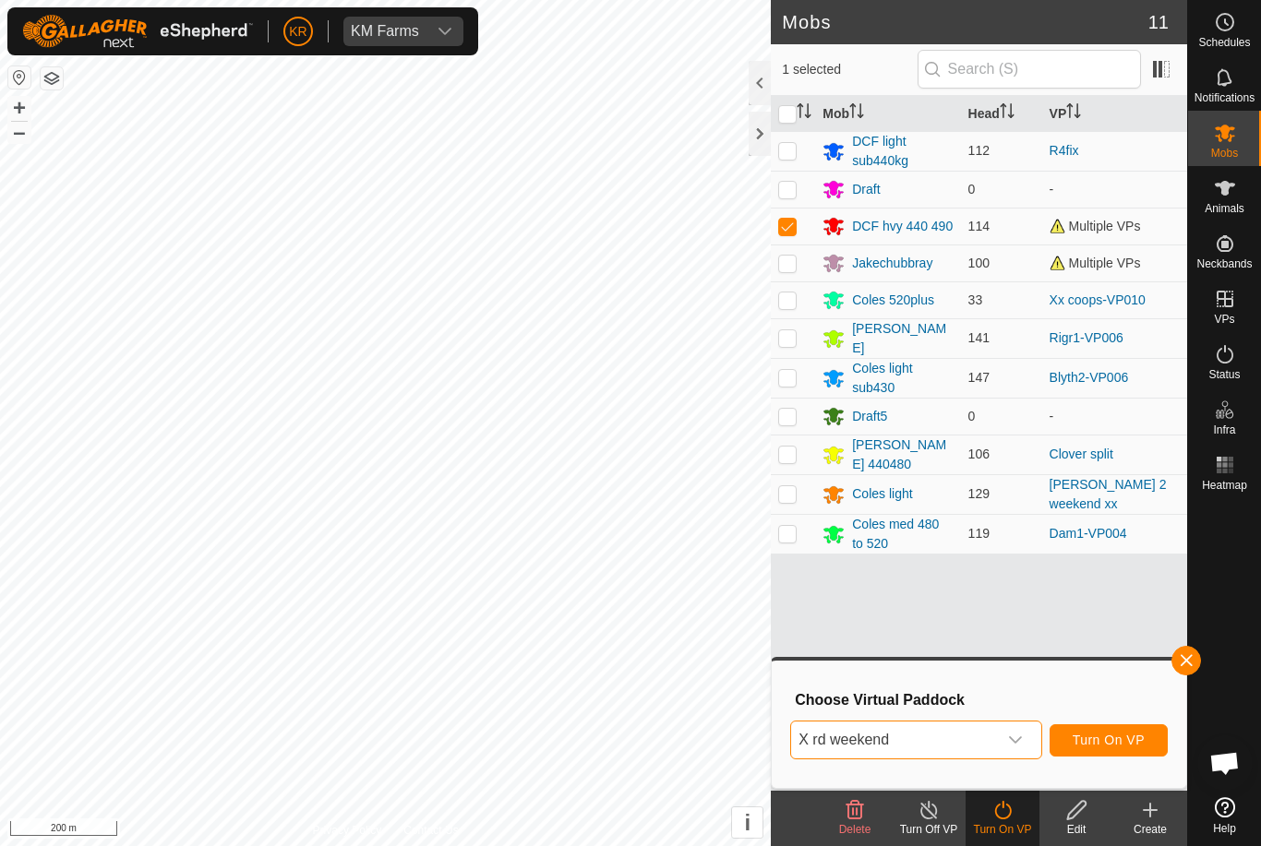
click at [1130, 736] on span "Turn On VP" at bounding box center [1108, 740] width 72 height 15
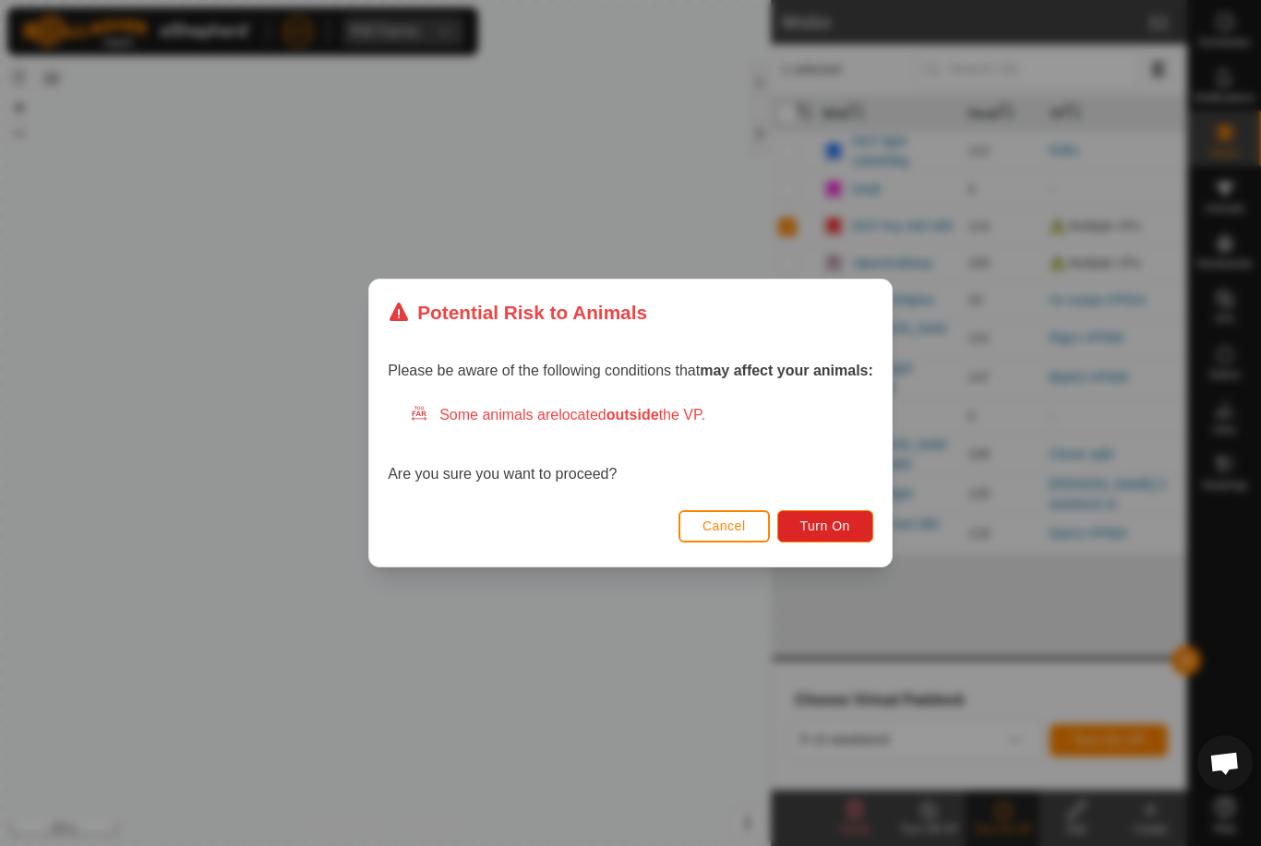
click at [811, 517] on button "Turn On" at bounding box center [825, 526] width 96 height 32
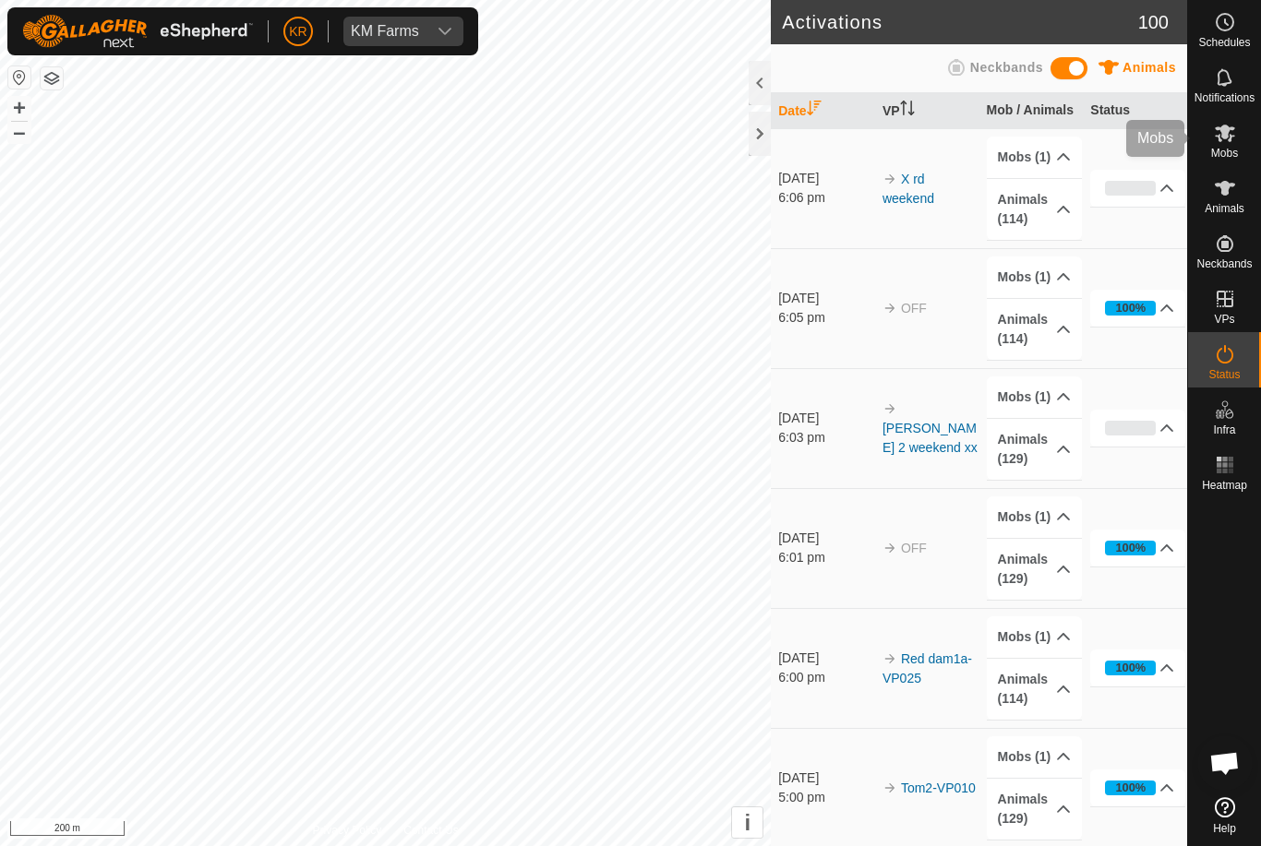
click at [1245, 146] on div "Mobs" at bounding box center [1224, 138] width 73 height 55
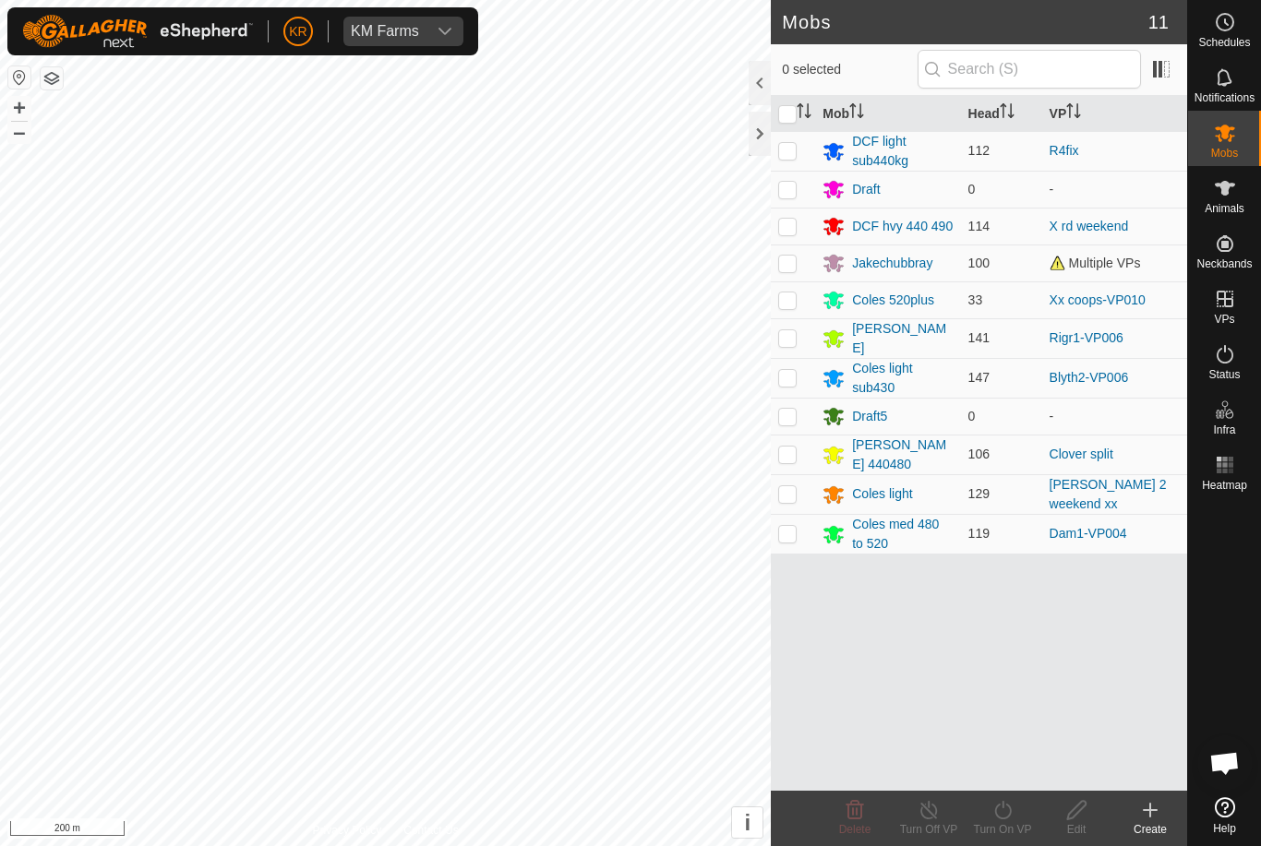
click at [792, 526] on p-checkbox at bounding box center [787, 533] width 18 height 15
checkbox input "true"
click at [1005, 813] on icon at bounding box center [1002, 810] width 23 height 22
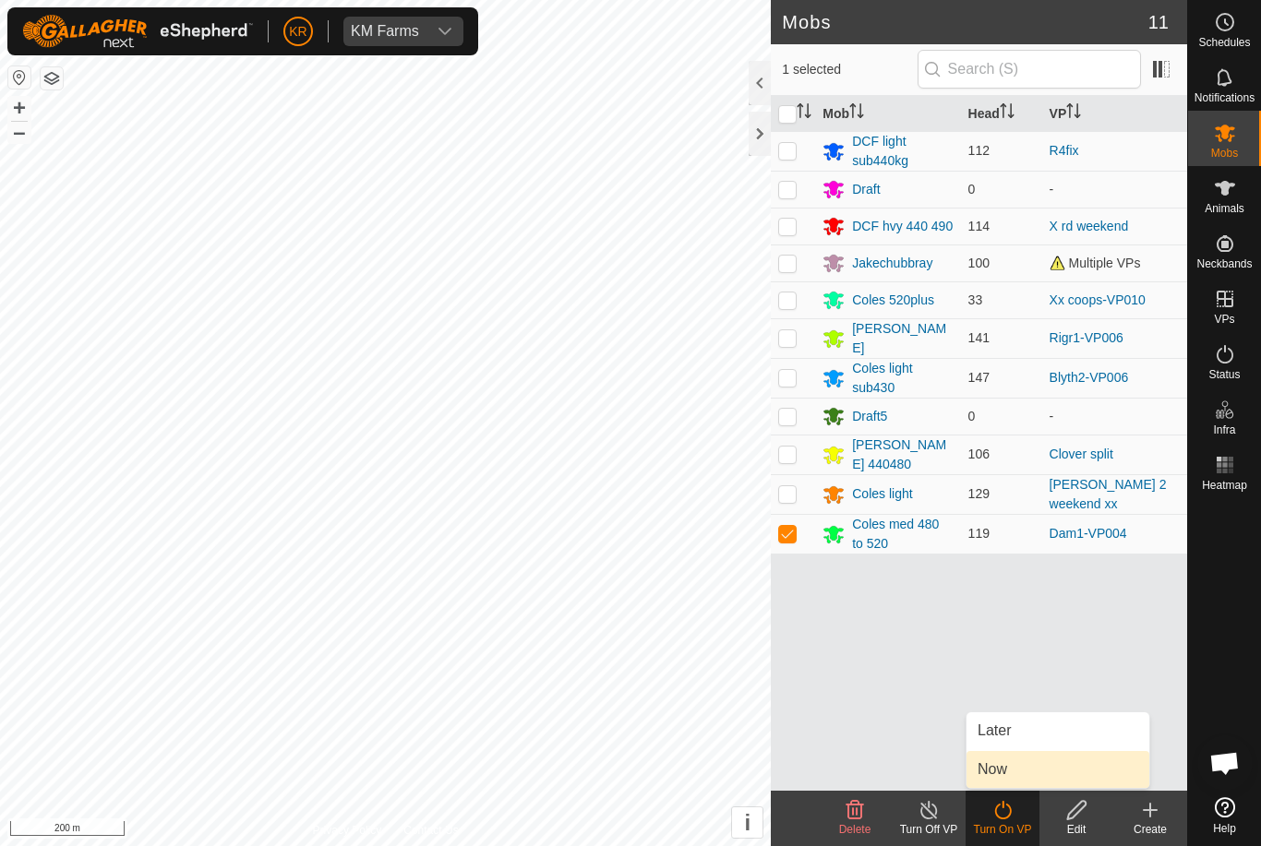
click at [1011, 770] on link "Now" at bounding box center [1057, 769] width 183 height 37
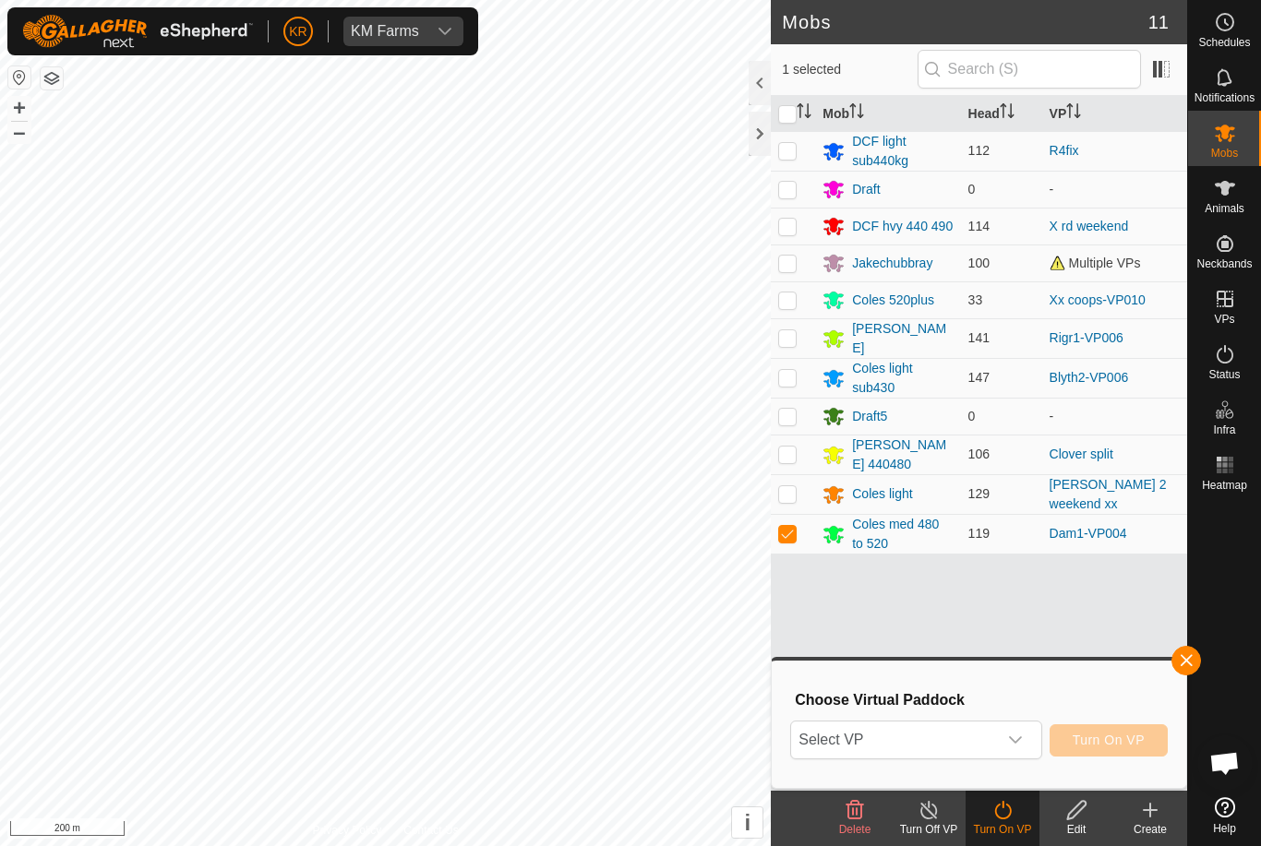
click at [949, 738] on span "Select VP" at bounding box center [893, 740] width 205 height 37
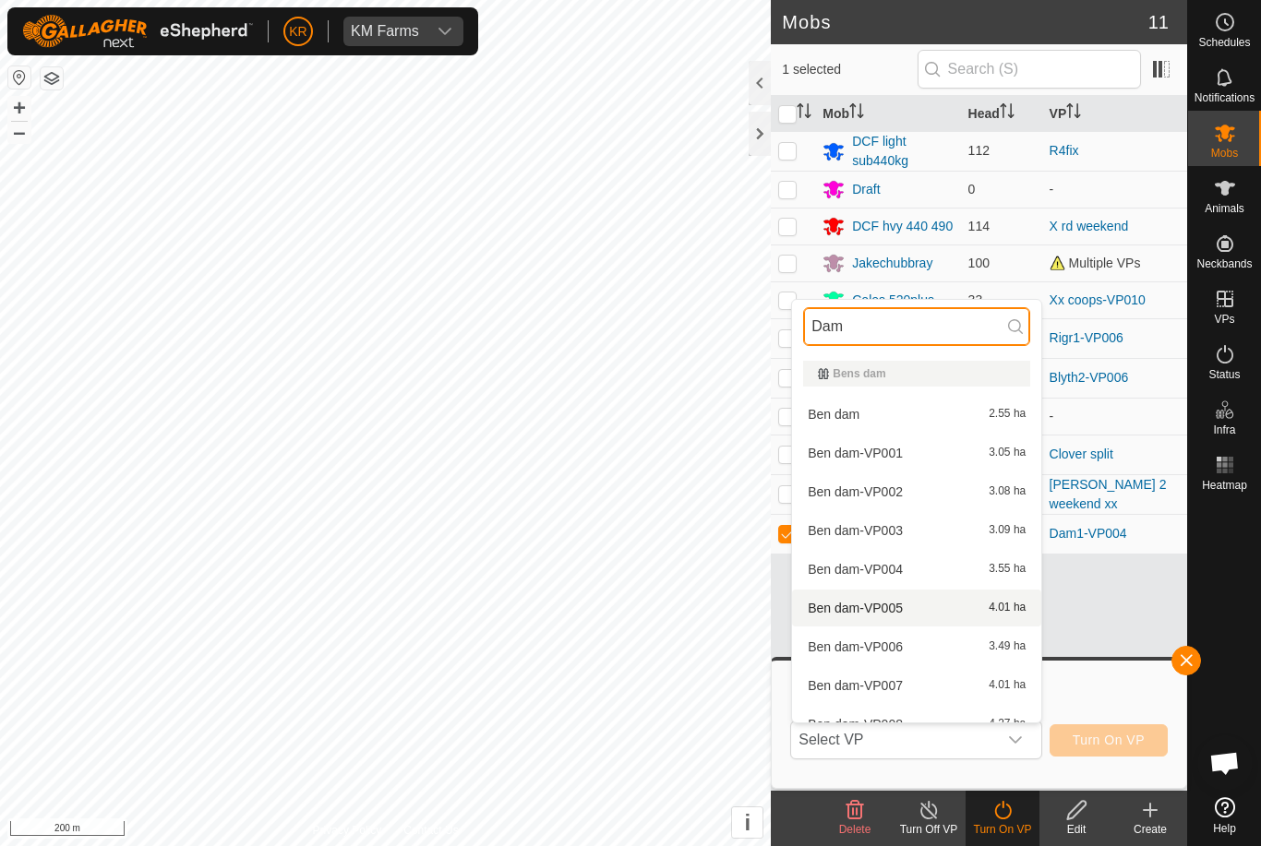
type input "Dam"
click at [884, 604] on span "Ben dam-VP005" at bounding box center [855, 608] width 95 height 13
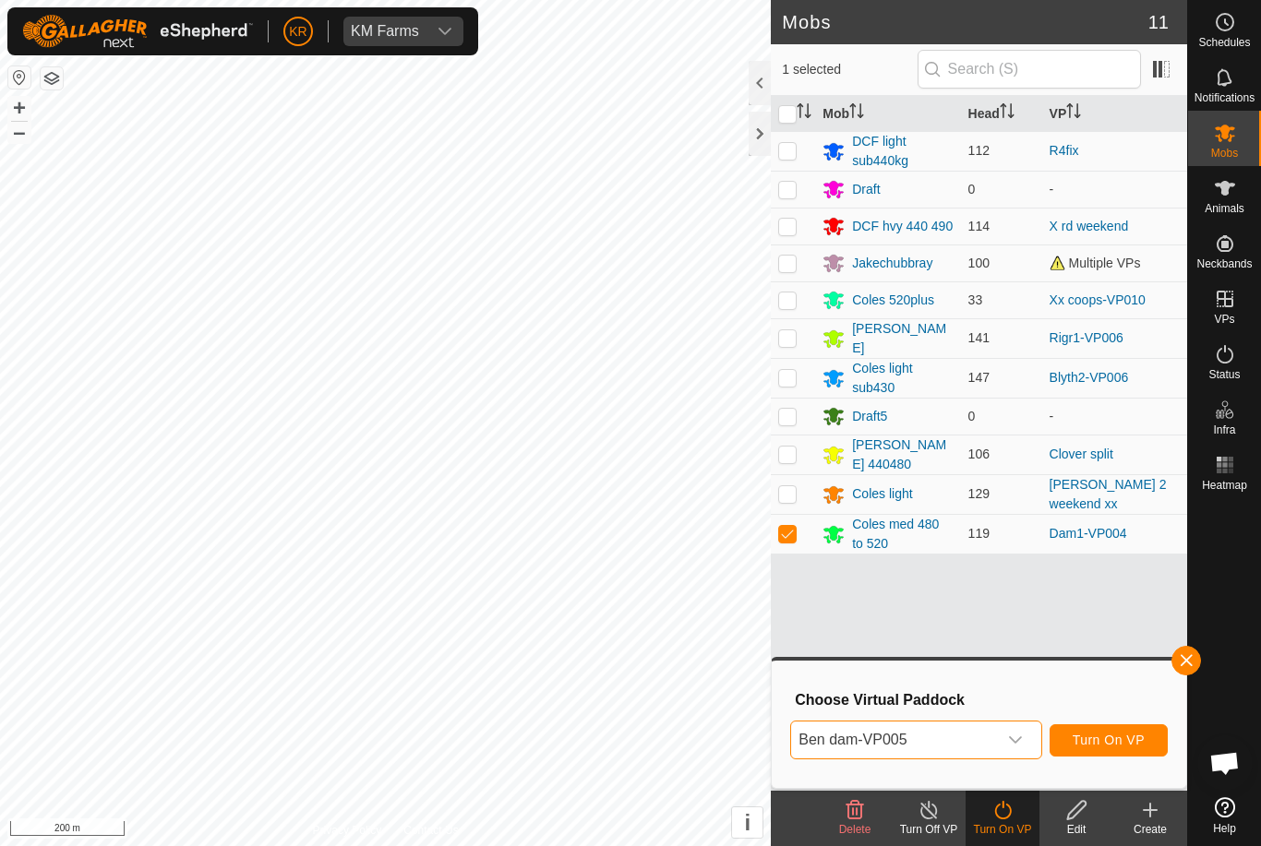
click at [972, 738] on span "Ben dam-VP005" at bounding box center [893, 740] width 205 height 37
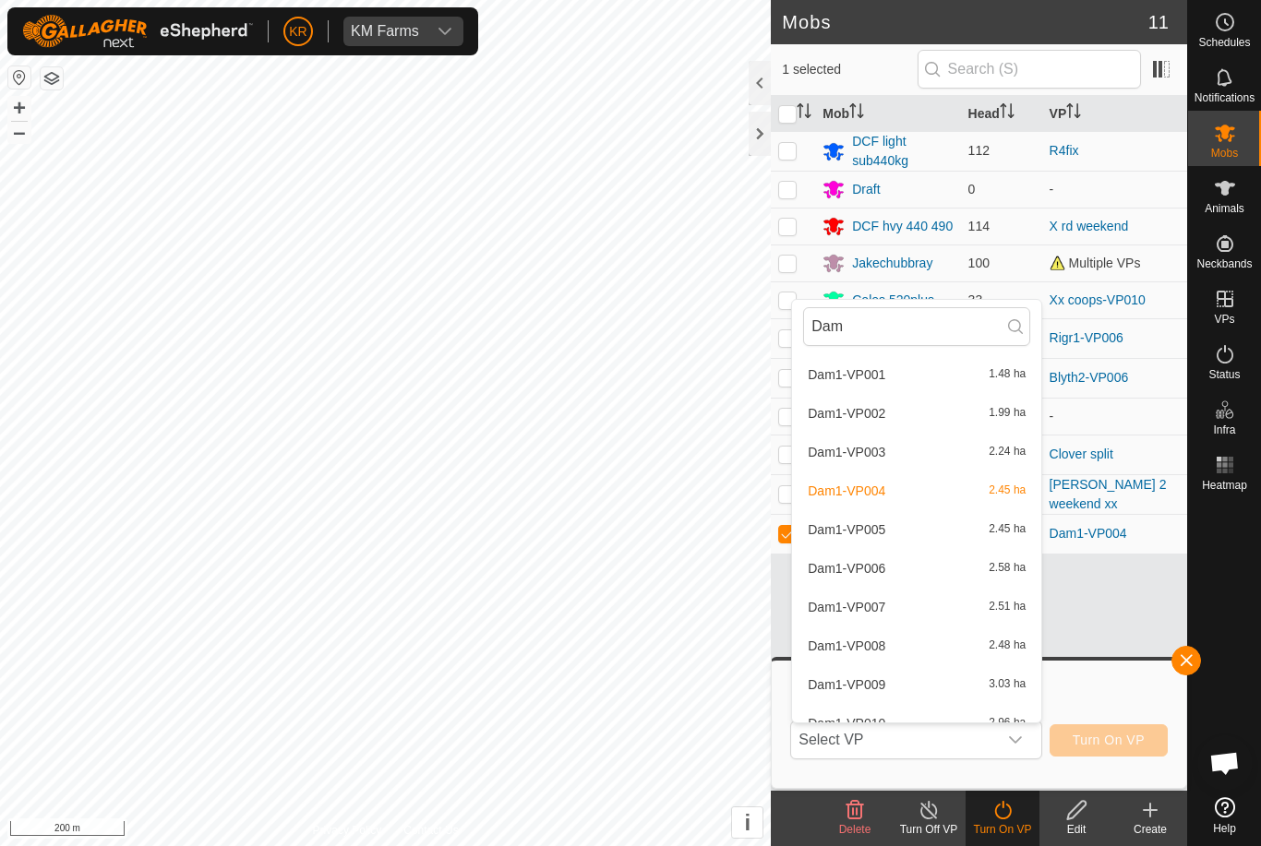
scroll to position [673, 0]
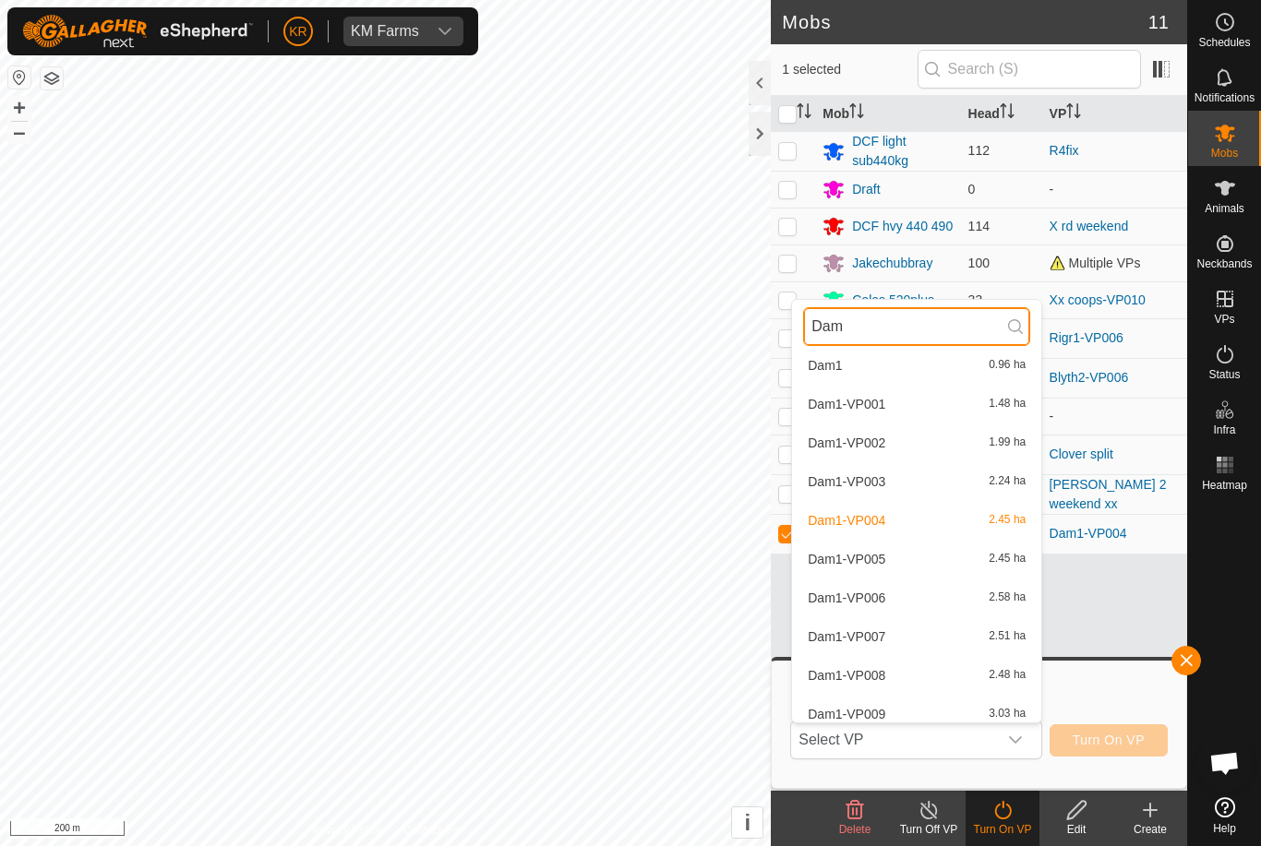
type input "Dam"
click at [863, 563] on span "Dam1-VP005" at bounding box center [847, 559] width 78 height 13
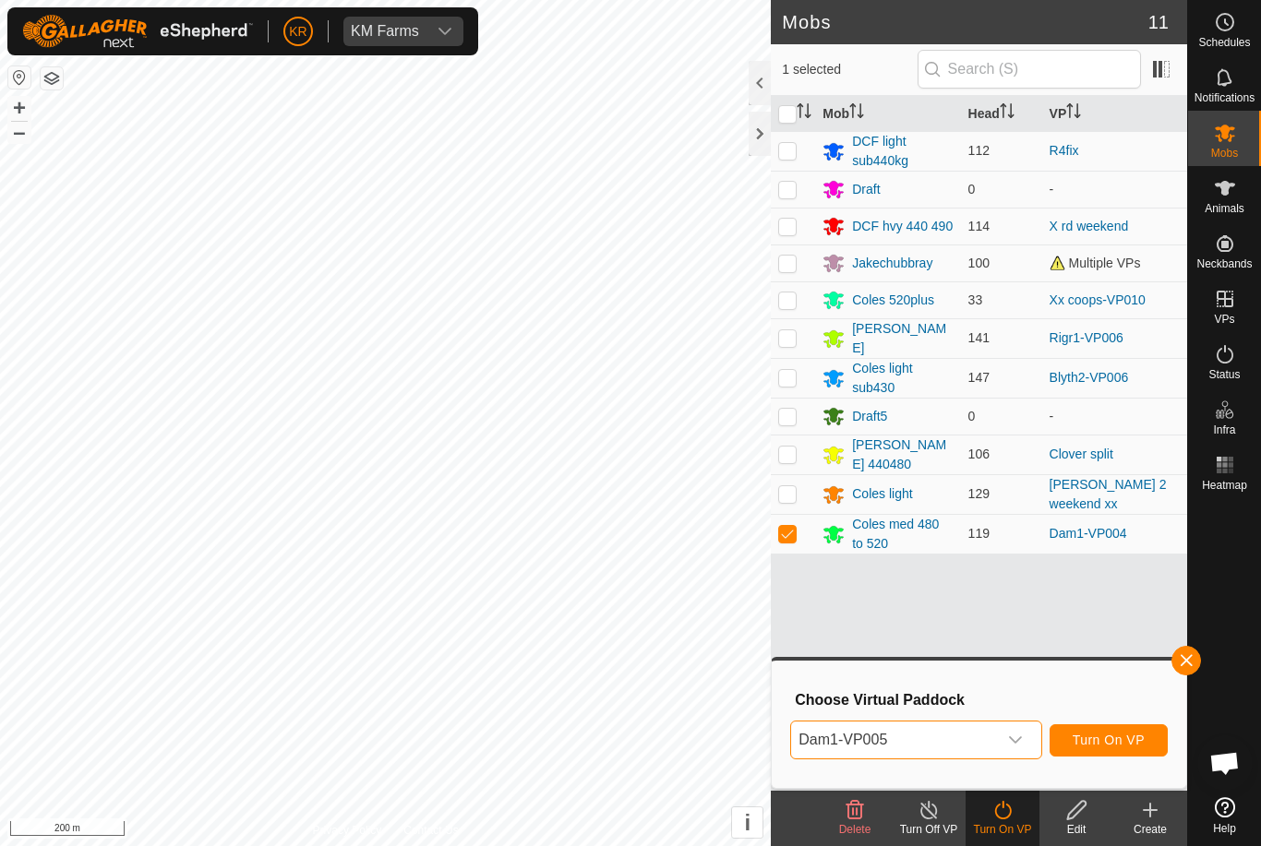
click at [1123, 744] on span "Turn On VP" at bounding box center [1108, 740] width 72 height 15
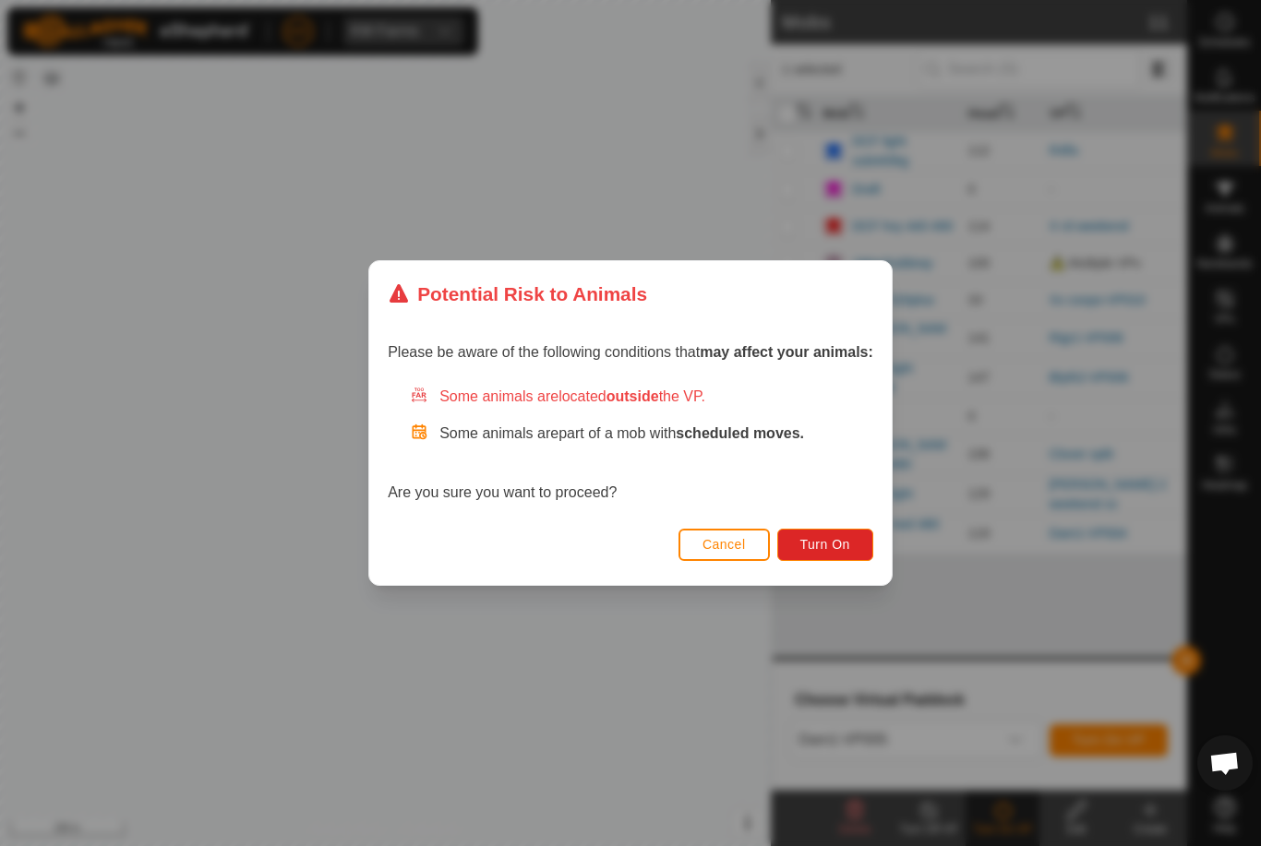
click at [821, 540] on span "Turn On" at bounding box center [825, 544] width 50 height 15
